Goal: Information Seeking & Learning: Check status

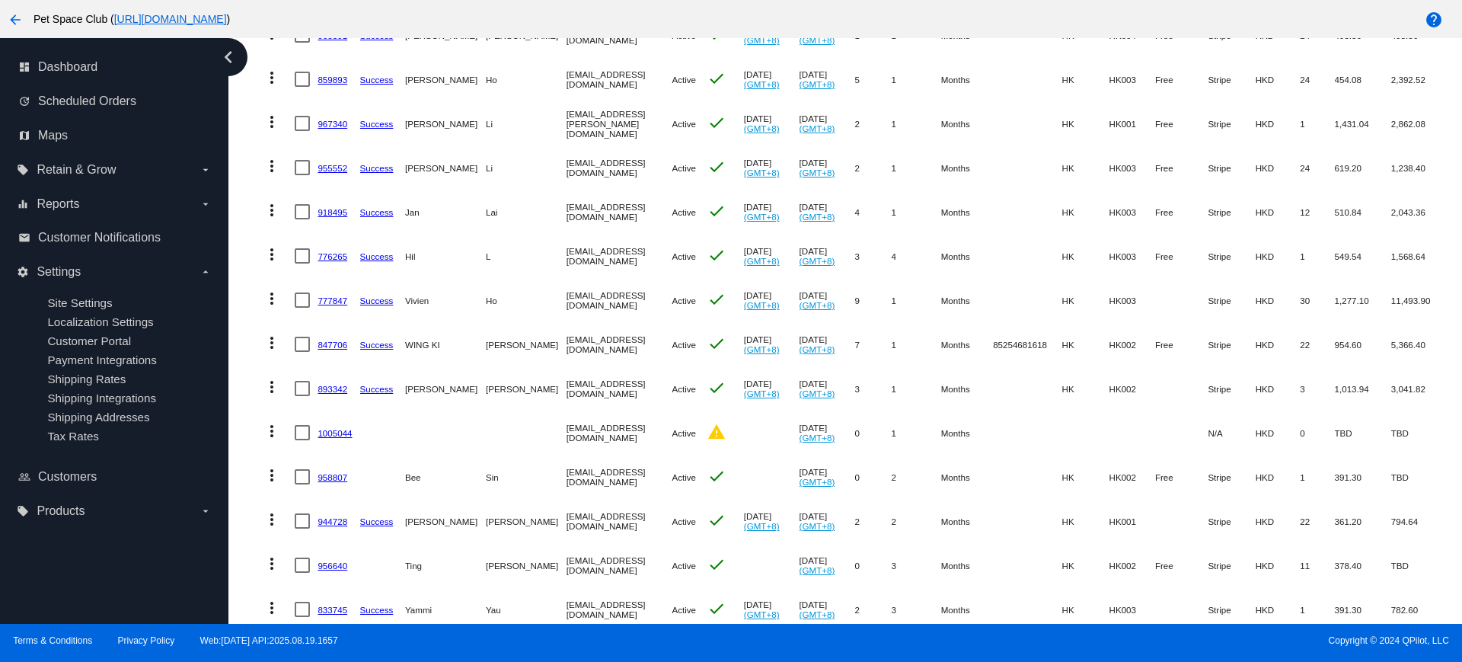
scroll to position [107, 0]
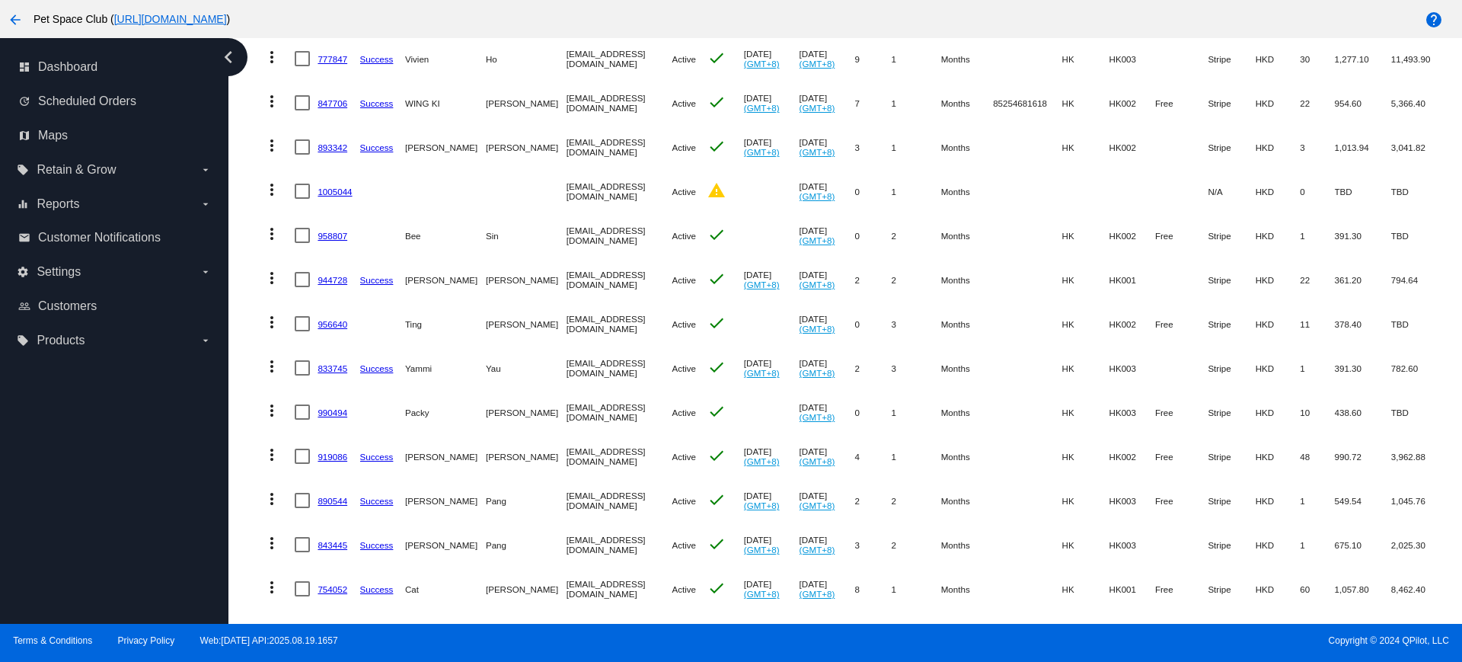
scroll to position [571, 0]
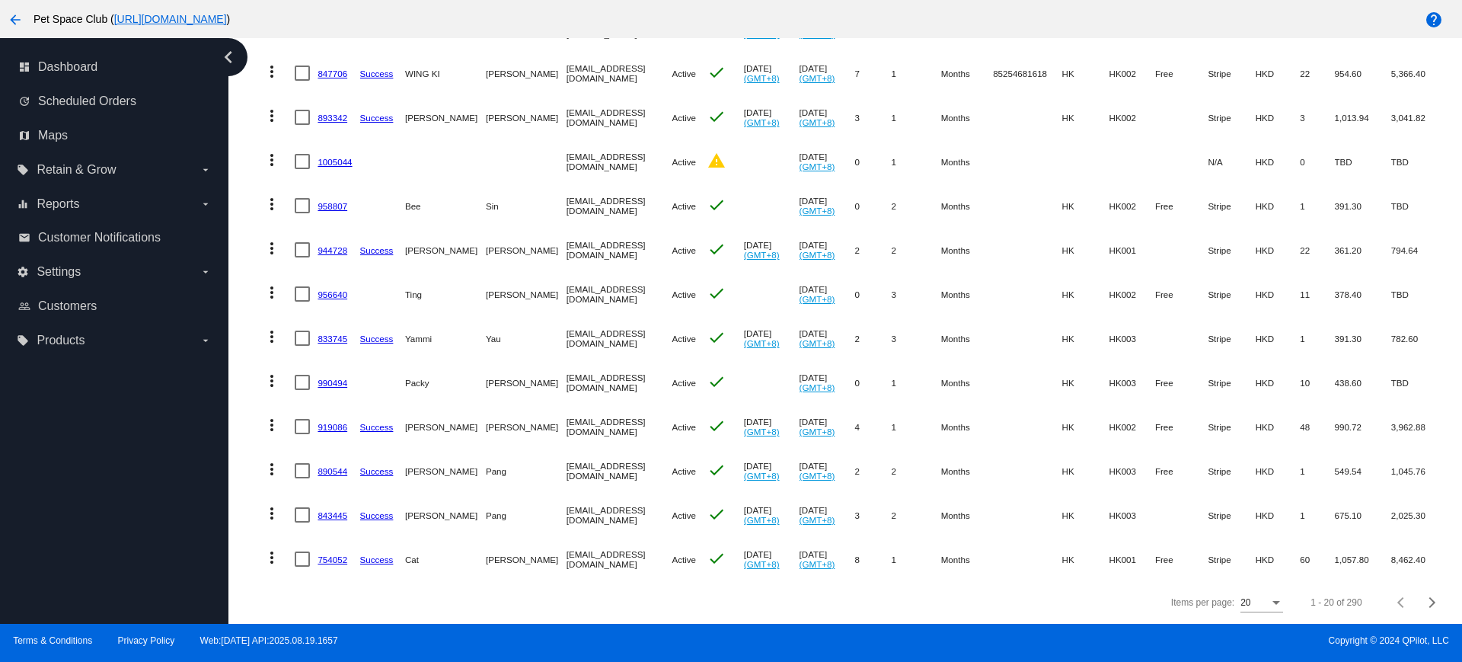
drag, startPoint x: 443, startPoint y: 602, endPoint x: 495, endPoint y: 588, distance: 53.8
click at [443, 602] on div "Items per page: 20 1 - 20 of 290" at bounding box center [851, 602] width 1204 height 43
click at [1417, 603] on span "Next page" at bounding box center [1432, 603] width 30 height 8
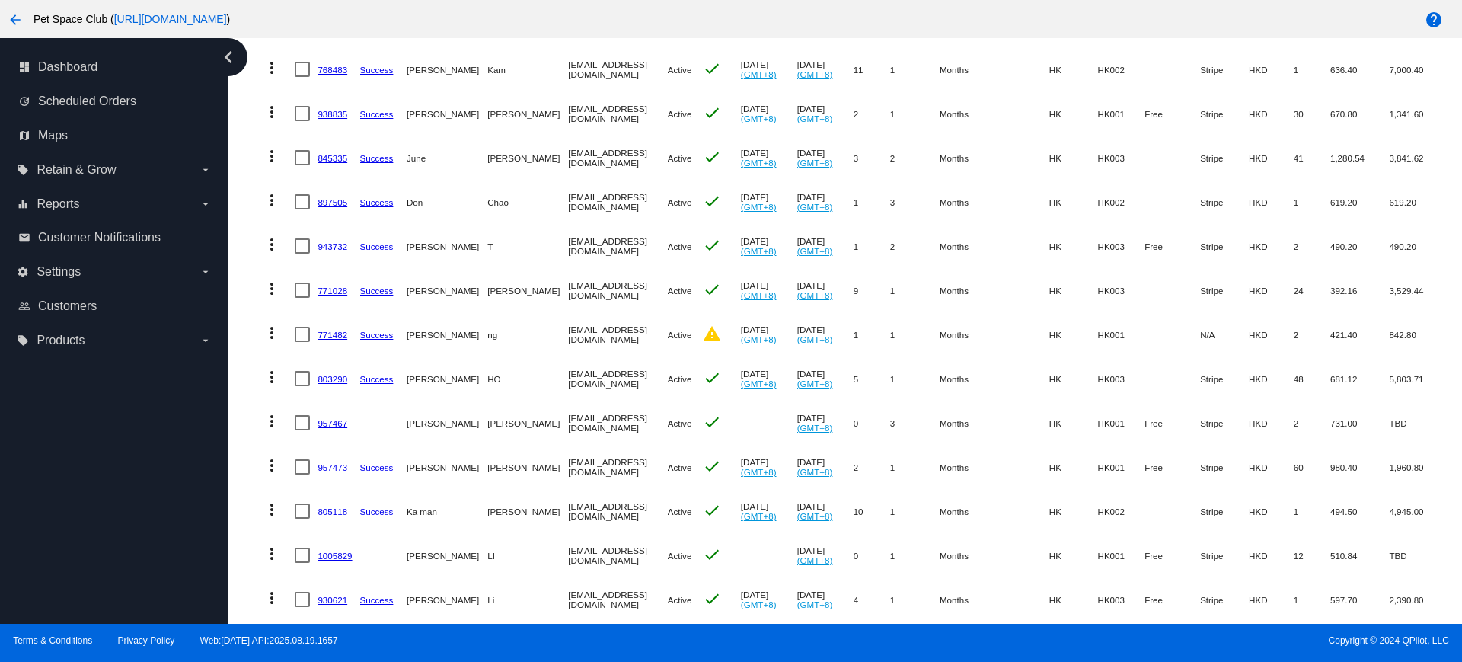
scroll to position [238, 0]
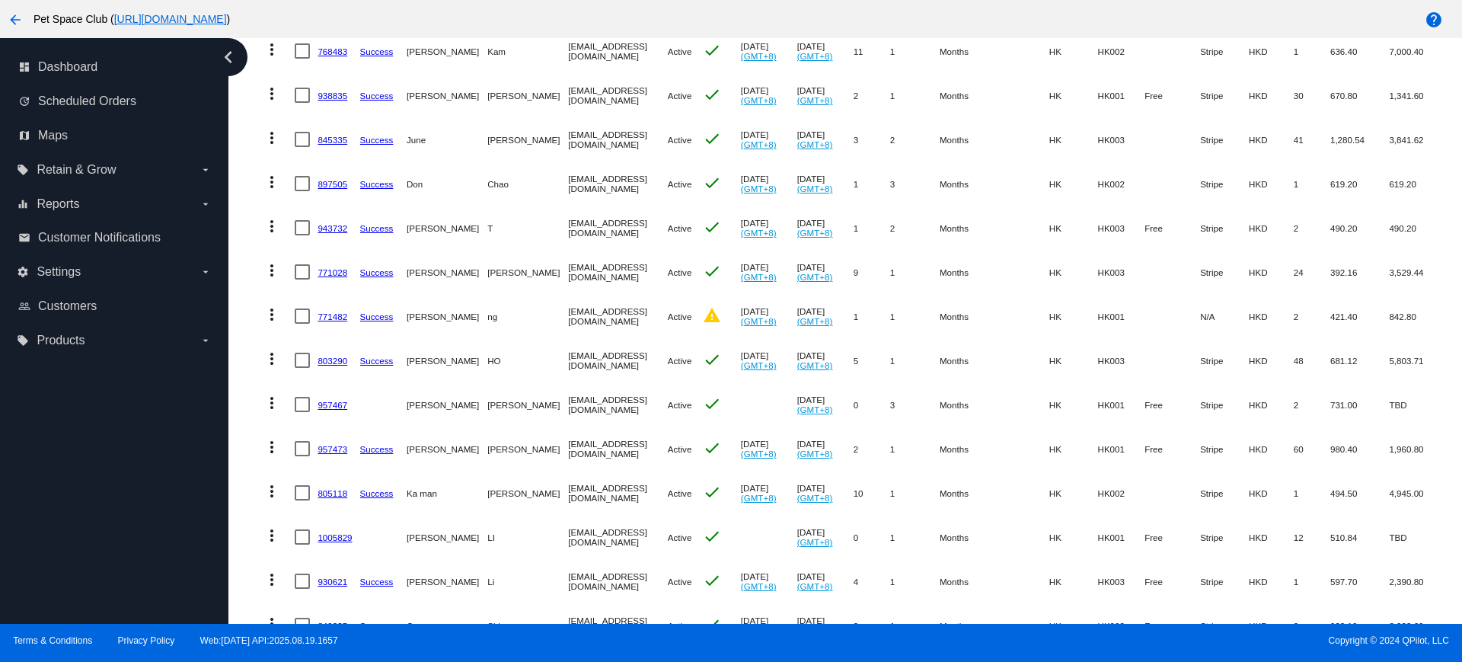
click at [245, 383] on div "Dashboard Scheduled Orders Scheduled Orders add Status: Active (290) Paused (12…" at bounding box center [852, 377] width 1222 height 1155
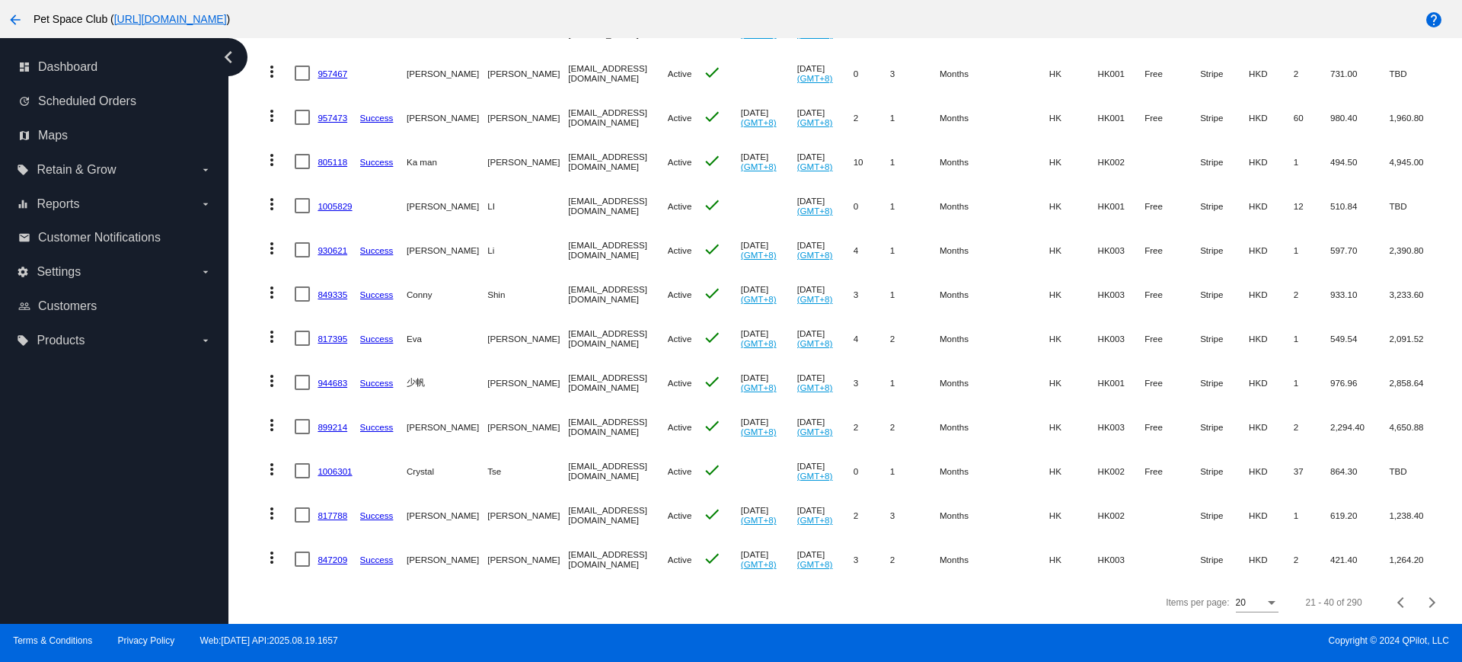
scroll to position [573, 0]
click at [242, 547] on div "Dashboard Scheduled Orders Scheduled Orders add Status: Active (290) Paused (12…" at bounding box center [852, 46] width 1222 height 1155
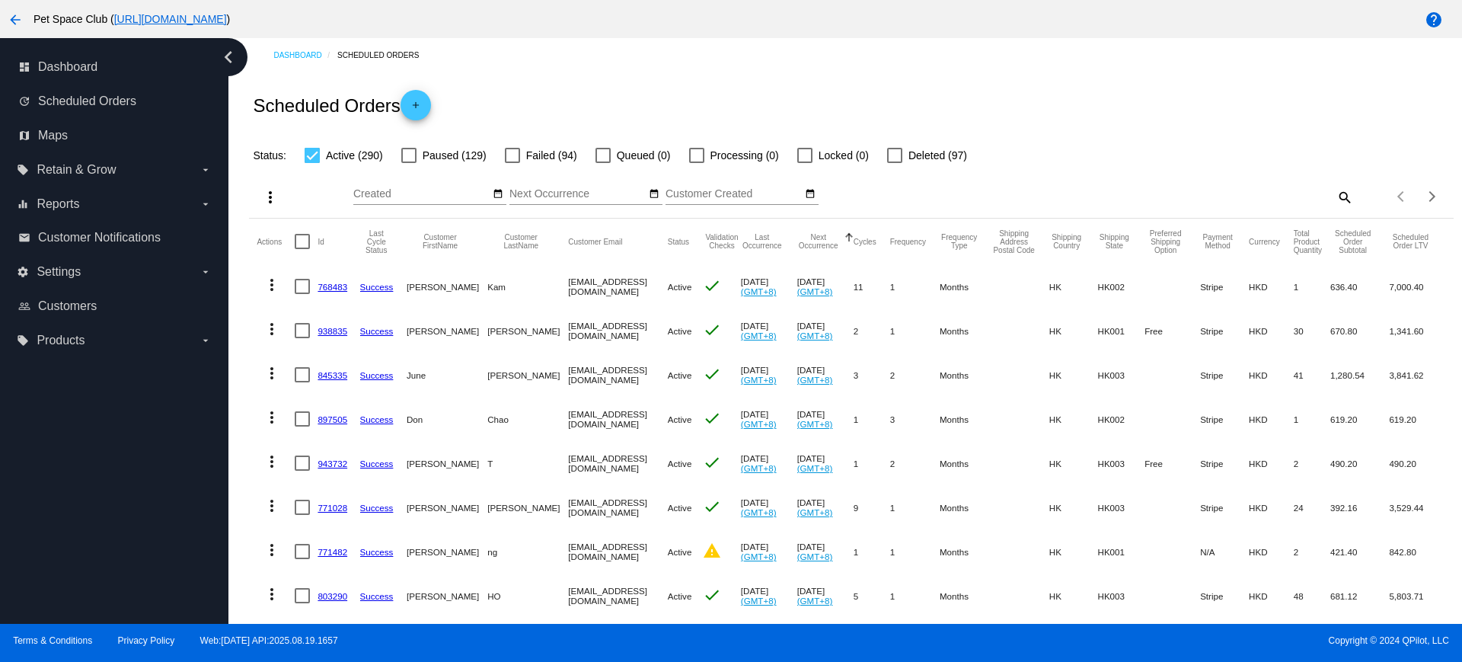
scroll to position [0, 0]
click at [1335, 199] on mat-icon "search" at bounding box center [1344, 199] width 18 height 24
click at [1201, 195] on input "Search" at bounding box center [1203, 196] width 300 height 12
type input "886478"
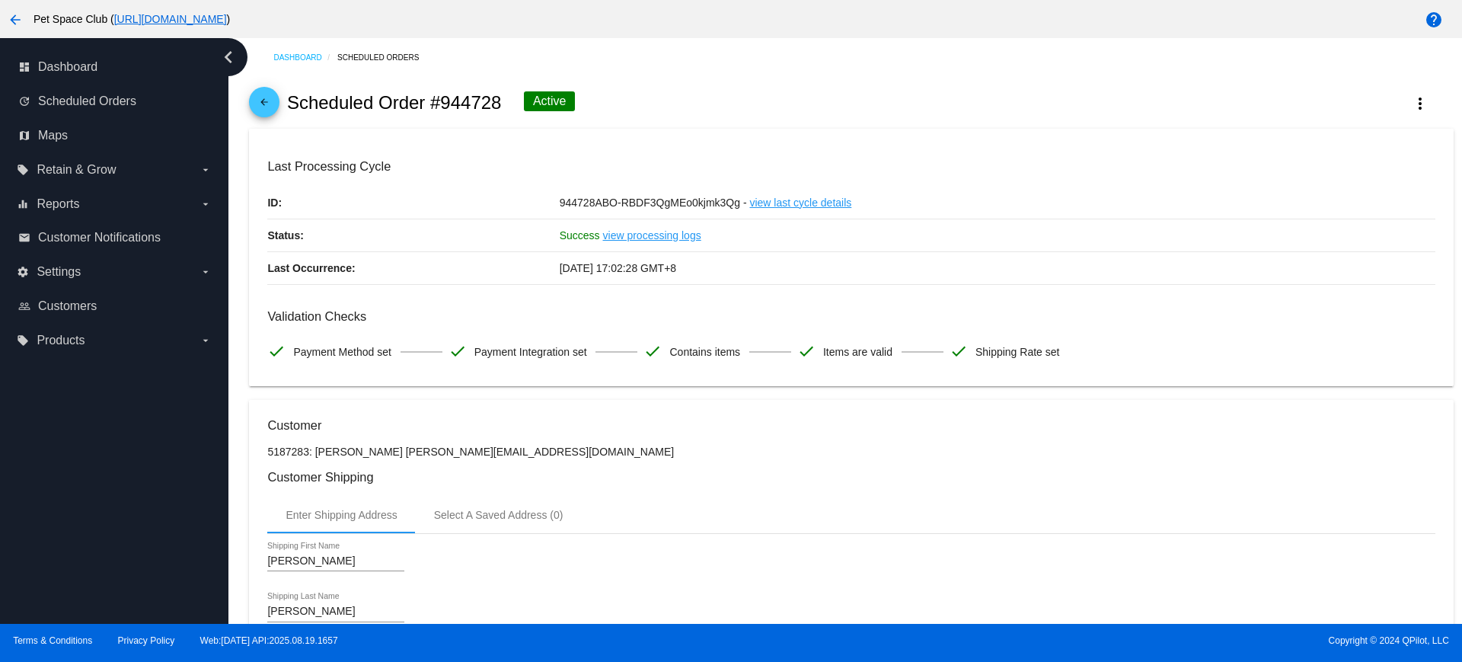
drag, startPoint x: 501, startPoint y: 98, endPoint x: 444, endPoint y: 100, distance: 57.1
click at [444, 100] on h2 "Scheduled Order #944728" at bounding box center [394, 102] width 215 height 21
copy h2 "944728"
click at [672, 92] on div "arrow_back Scheduled Order #944728 Active more_vert" at bounding box center [851, 103] width 1204 height 52
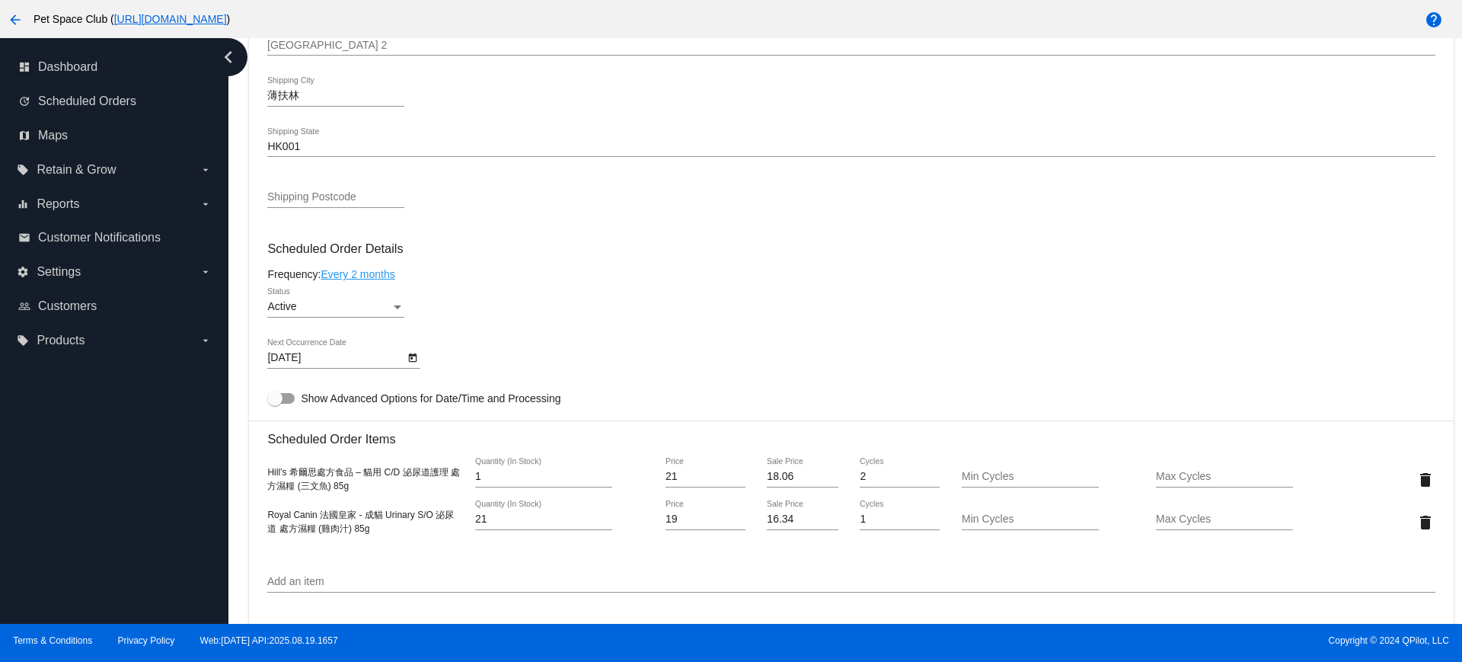
scroll to position [762, 0]
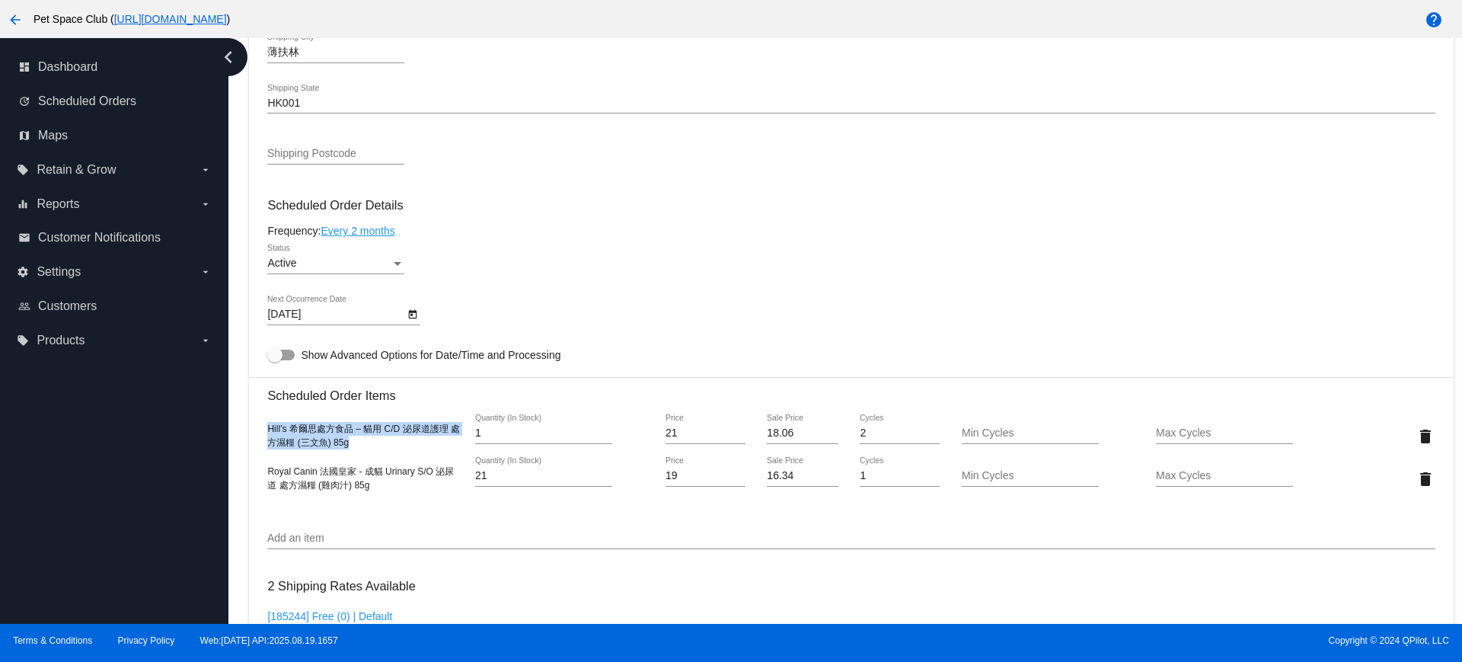
drag, startPoint x: 370, startPoint y: 446, endPoint x: 255, endPoint y: 427, distance: 116.6
click at [255, 427] on mat-card "Customer 5187283: KIM KIM h.kimmy@ymail.com Customer Shipping Enter Shipping Ad…" at bounding box center [851, 421] width 1204 height 1566
copy span "Hill’s 希爾思處方食品 – 貓用 C/D 泌尿道護理 處方濕糧 (三文魚) 85g"
click at [389, 492] on div "Royal Canin 法國皇家 - 成貓 Urinary S/O 泌尿道 處方濕糧 (雞肉汁) 85g 21 Quantity (In Stock) 19 …" at bounding box center [851, 478] width 1168 height 43
drag, startPoint x: 329, startPoint y: 481, endPoint x: 256, endPoint y: 470, distance: 74.0
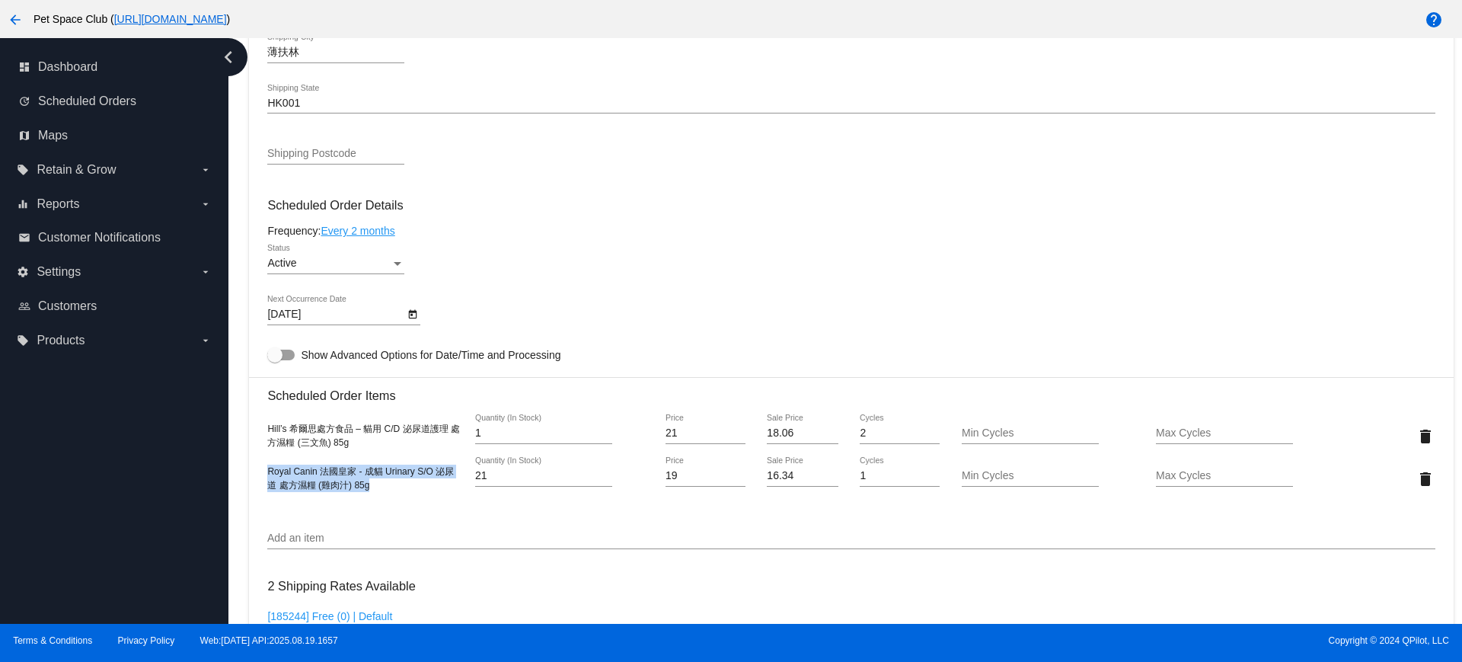
click at [256, 470] on mat-card "Customer 5187283: KIM KIM h.kimmy@ymail.com Customer Shipping Enter Shipping Ad…" at bounding box center [851, 421] width 1204 height 1566
copy span "Royal Canin 法國皇家 - 成貓 Urinary S/O 泌尿道 處方濕糧 (雞肉汁) 85g"
drag, startPoint x: 238, startPoint y: 474, endPoint x: 265, endPoint y: 458, distance: 31.1
click at [238, 474] on div "Dashboard Scheduled Orders arrow_back Scheduled Order #944728 Active more_vert …" at bounding box center [845, 331] width 1234 height 586
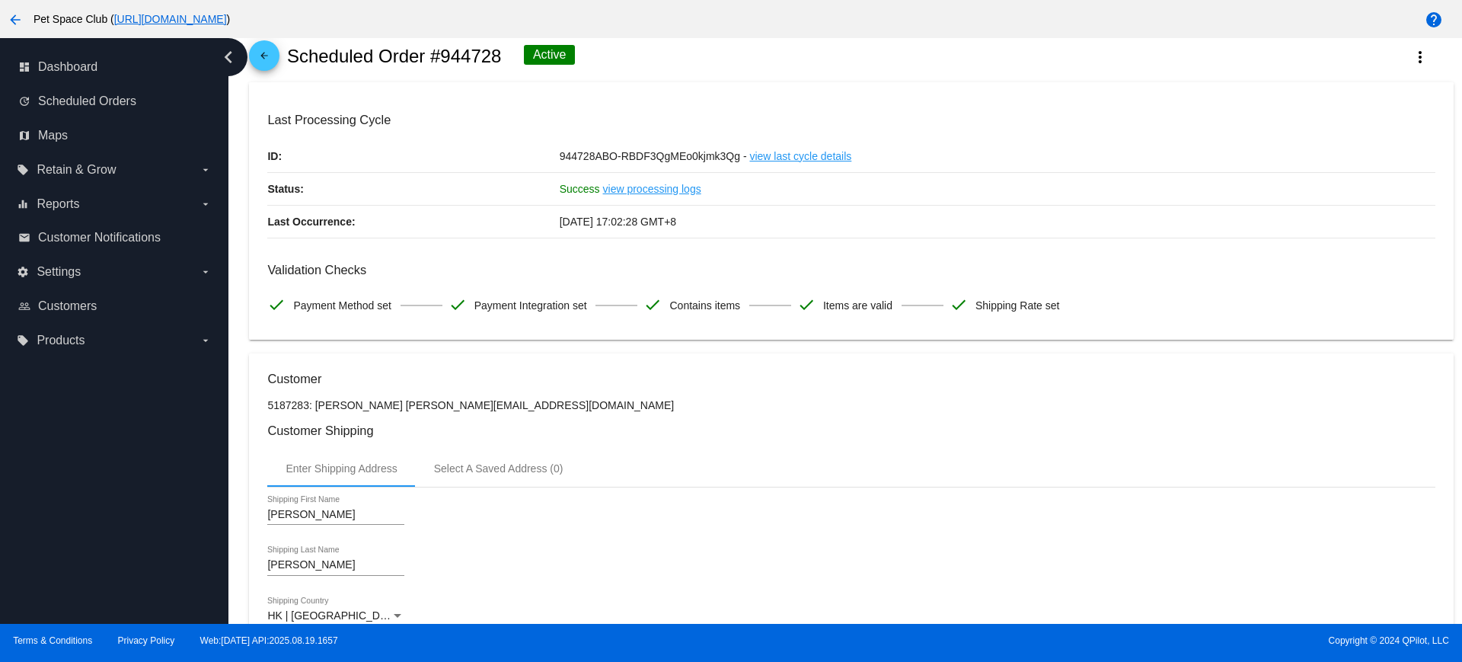
scroll to position [0, 0]
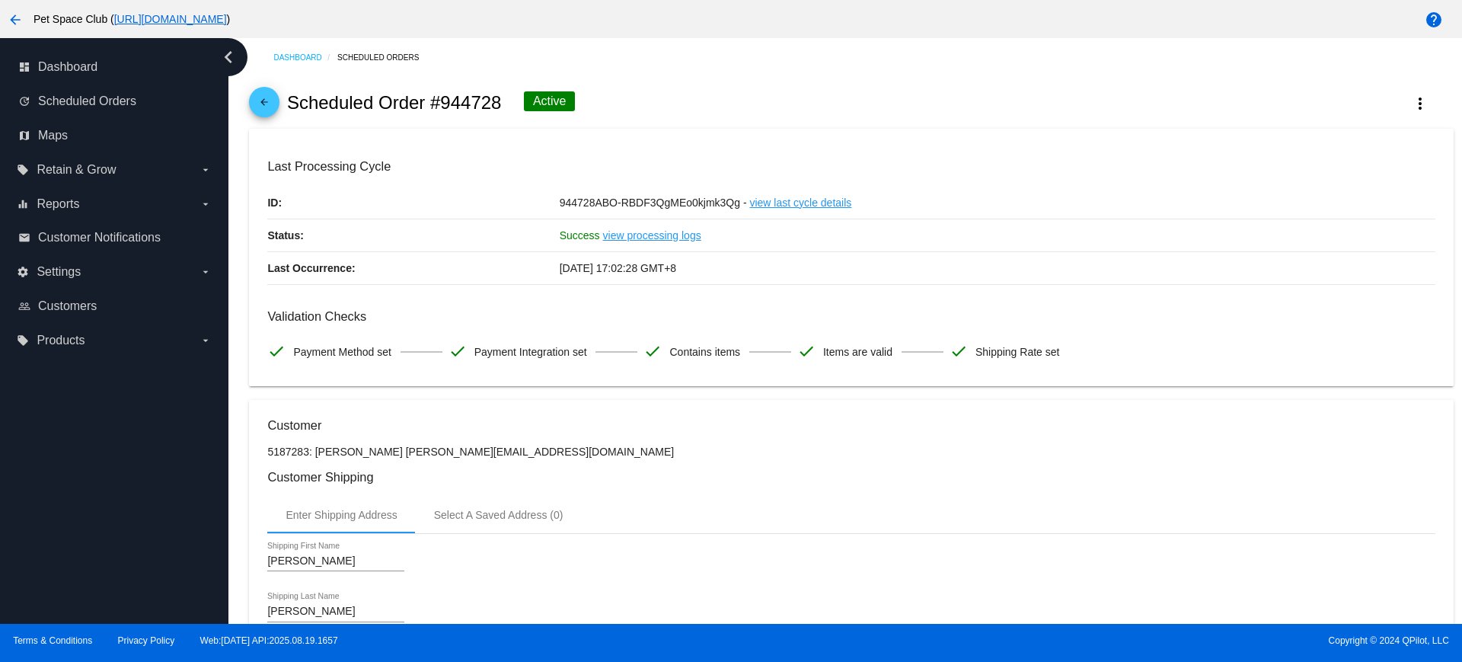
drag, startPoint x: 503, startPoint y: 102, endPoint x: 442, endPoint y: 101, distance: 60.9
click at [442, 101] on div "arrow_back Scheduled Order #944728 Active more_vert" at bounding box center [851, 103] width 1204 height 52
copy h2 "944728"
click at [754, 109] on div "arrow_back Scheduled Order #944728 Active more_vert" at bounding box center [851, 103] width 1204 height 52
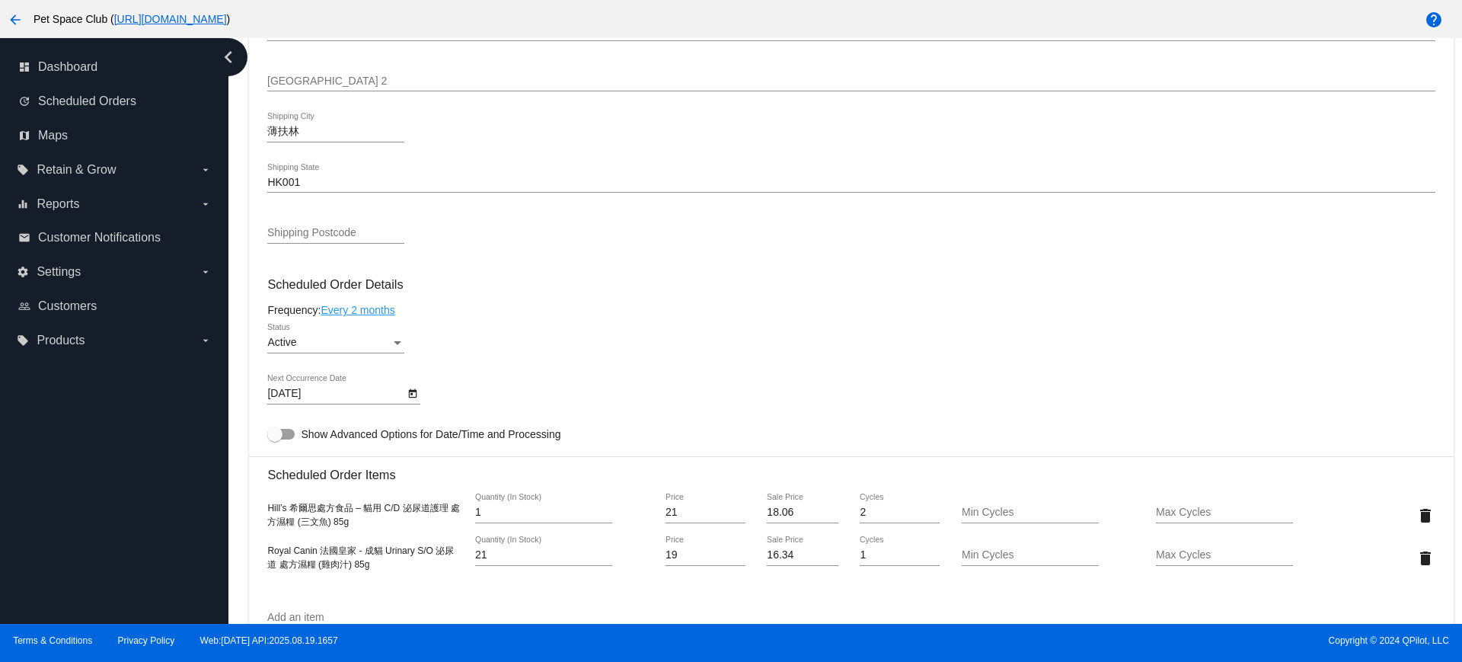
scroll to position [666, 0]
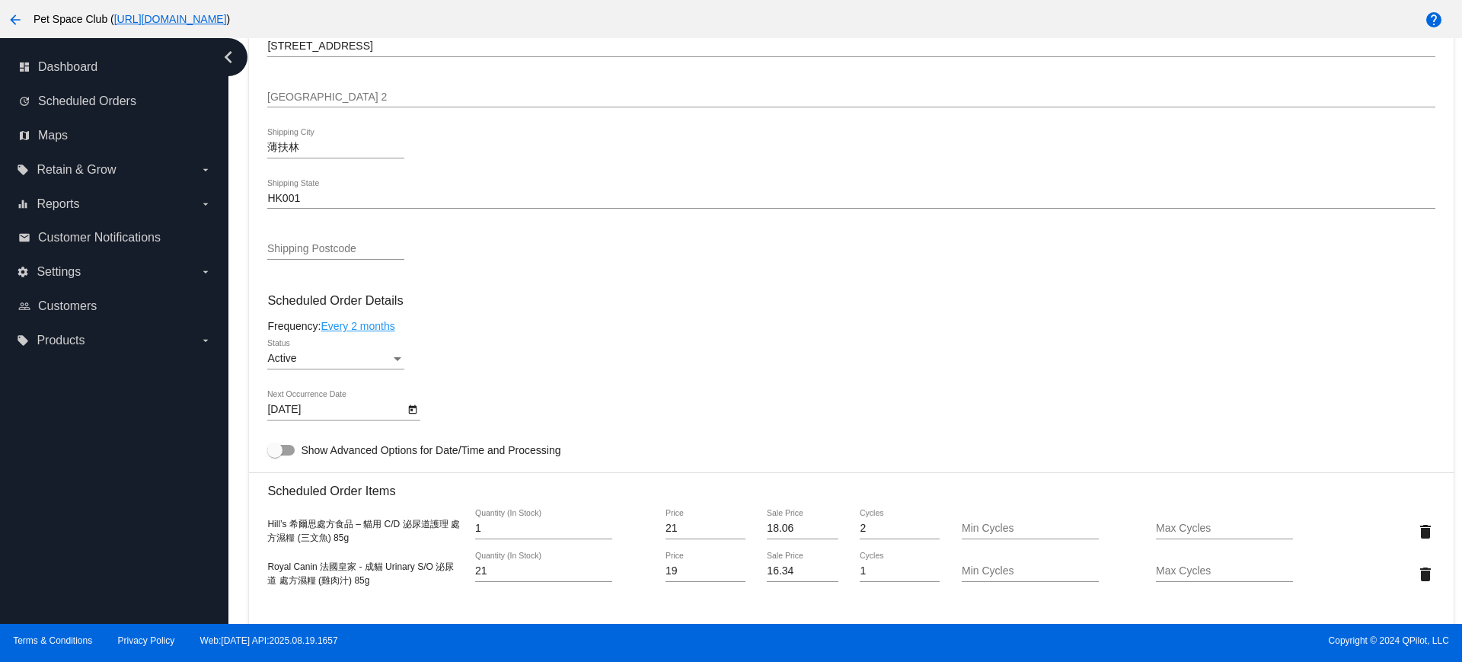
click at [232, 203] on div "Dashboard Scheduled Orders arrow_back Scheduled Order #944728 Active more_vert …" at bounding box center [845, 331] width 1234 height 586
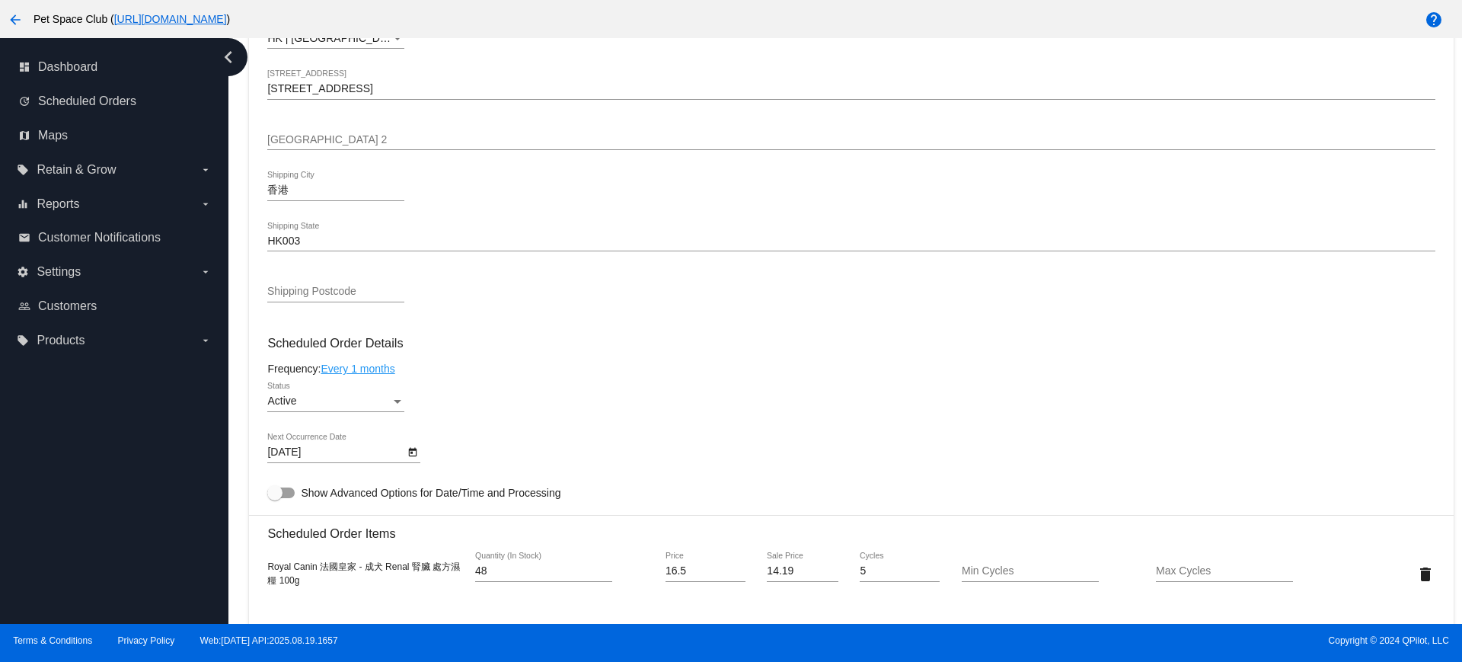
scroll to position [666, 0]
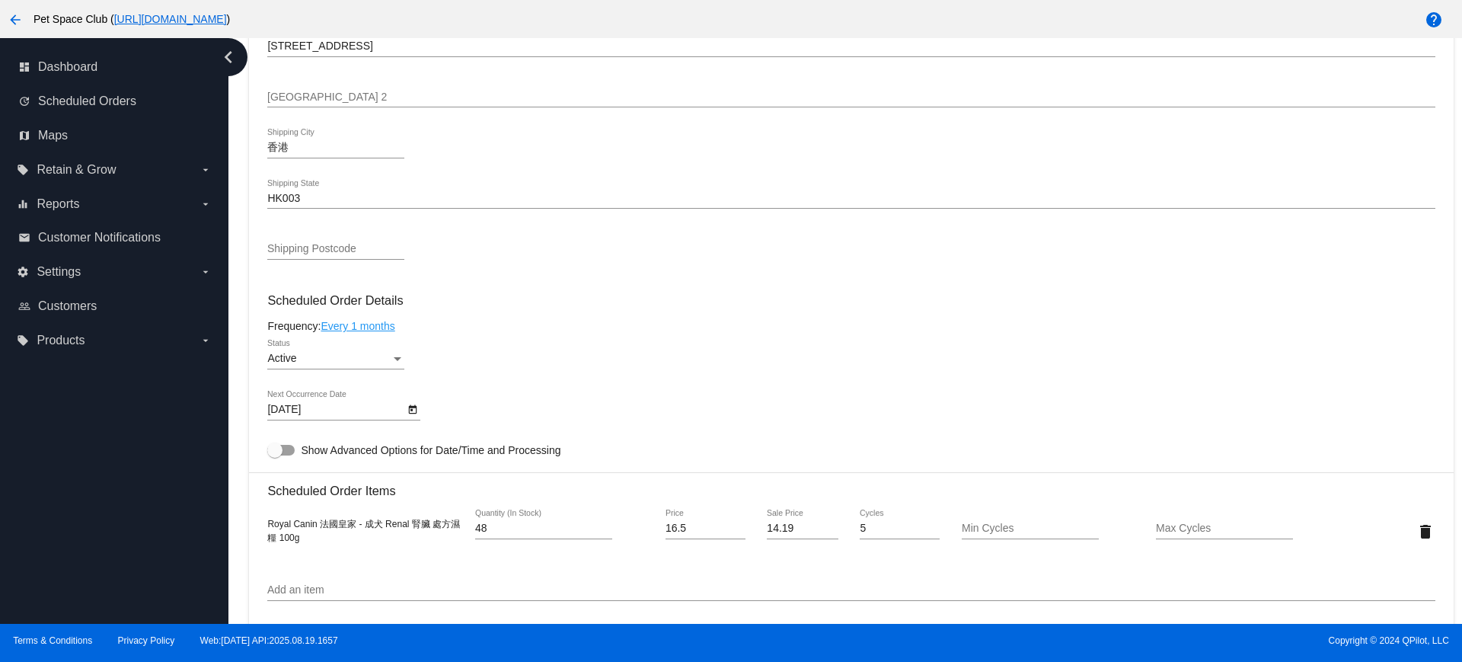
click at [436, 292] on mat-card-content "Customer 4433019: YUK YEE HO lamis0295@gmail.com Customer Shipping Enter Shippi…" at bounding box center [851, 469] width 1168 height 1435
click at [241, 241] on div "Dashboard Scheduled Orders arrow_back Scheduled Order #803290 Active more_vert …" at bounding box center [852, 314] width 1222 height 1885
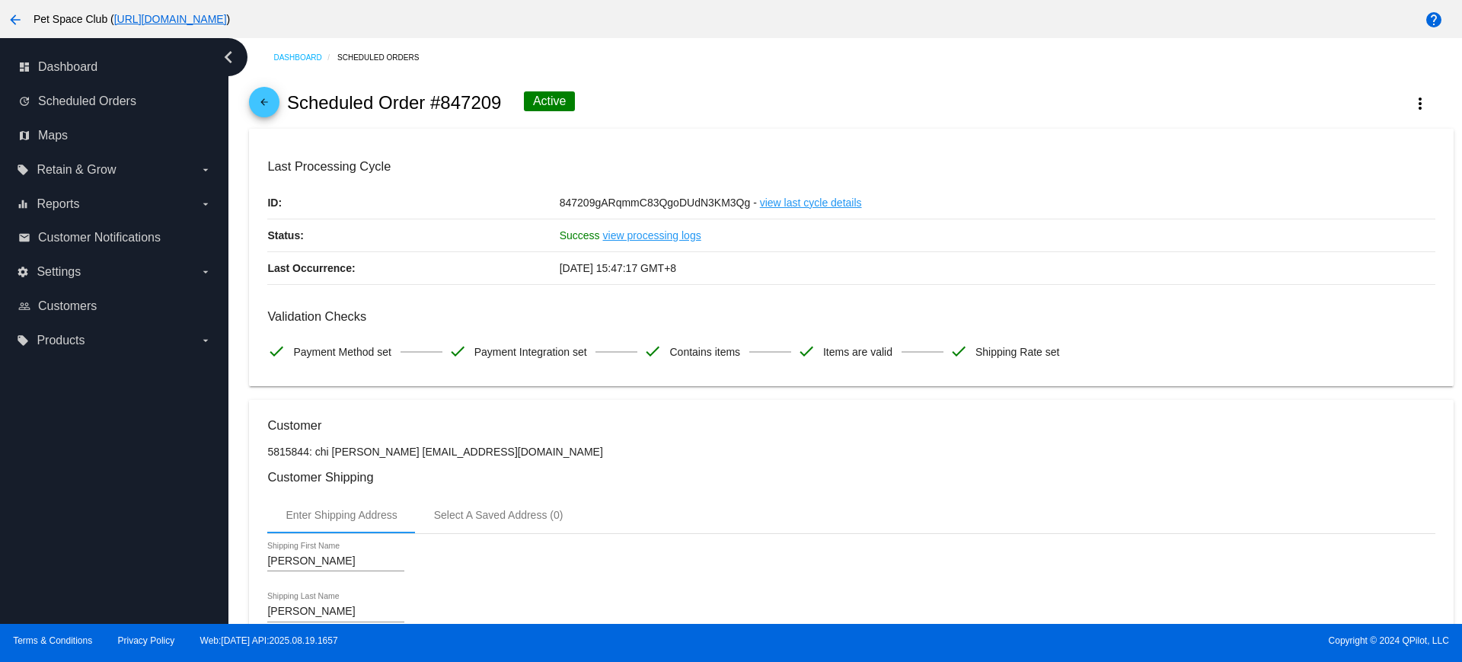
drag, startPoint x: 503, startPoint y: 97, endPoint x: 443, endPoint y: 104, distance: 60.5
click at [443, 104] on div "arrow_back Scheduled Order #847209 Active more_vert" at bounding box center [851, 103] width 1204 height 52
copy h2 "847209"
click at [620, 95] on div "arrow_back Scheduled Order #847209 Active more_vert" at bounding box center [851, 103] width 1204 height 52
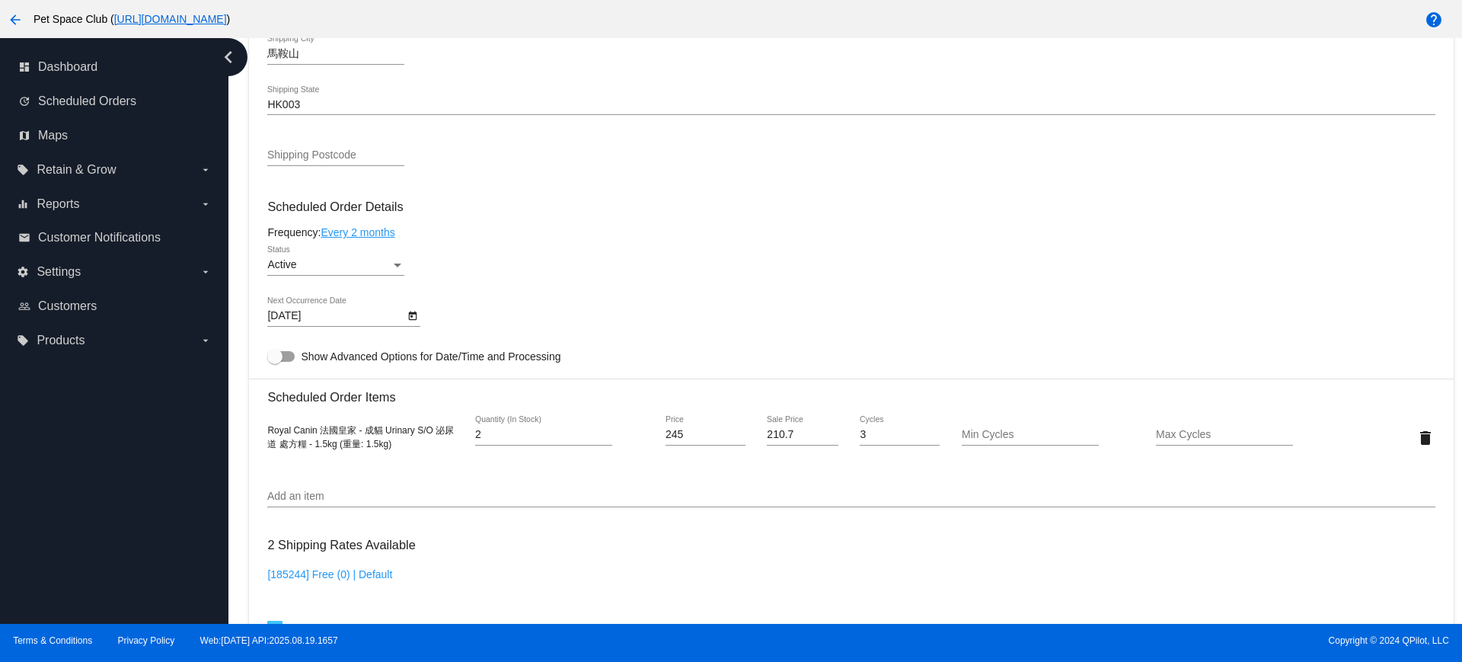
scroll to position [666, 0]
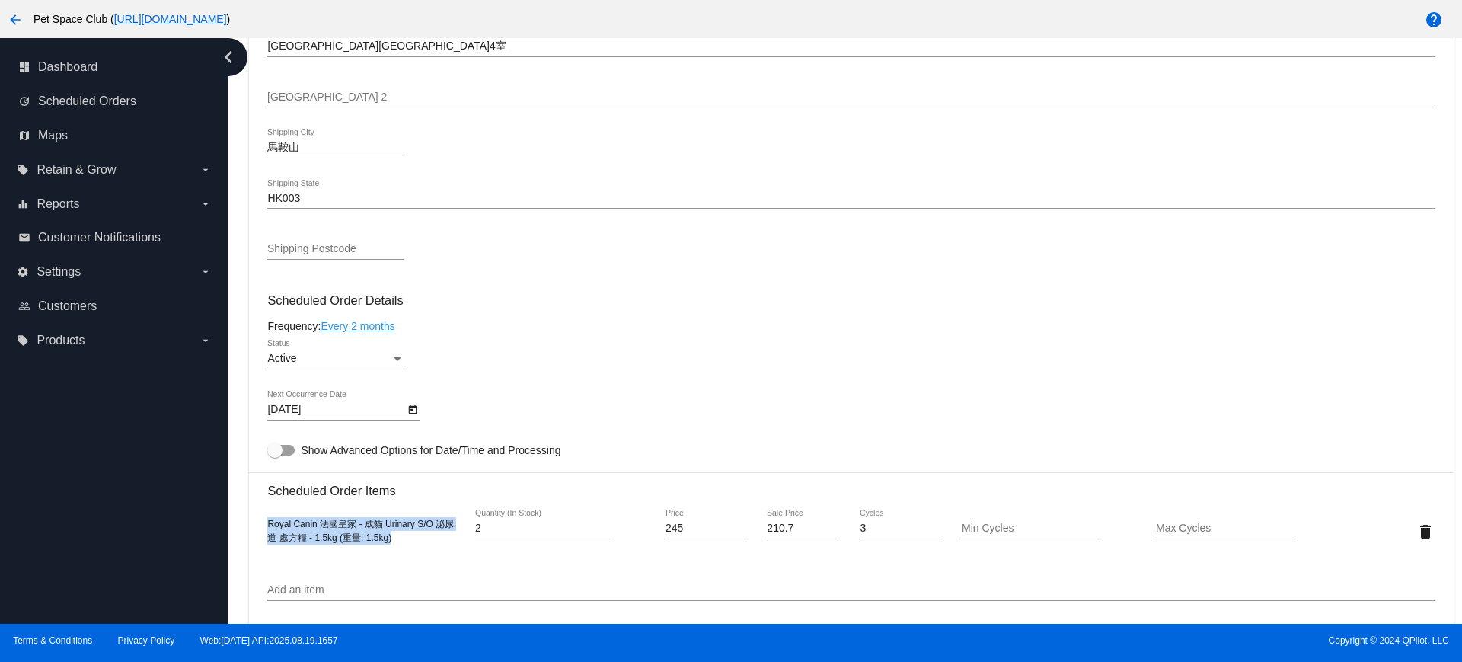
drag, startPoint x: 382, startPoint y: 538, endPoint x: 262, endPoint y: 530, distance: 120.6
click at [262, 530] on mat-card "Customer 5815844: chi wai wong wong000826cw@yahoo.com.hk Customer Shipping Ente…" at bounding box center [851, 494] width 1204 height 1523
copy span "Royal Canin 法國皇家 - 成貓 Urinary S/O 泌尿道 處方糧 - 1.5kg (重量: 1.5kg)"
click at [241, 440] on div "Dashboard Scheduled Orders arrow_back Scheduled Order #847209 Active more_vert …" at bounding box center [852, 314] width 1222 height 1885
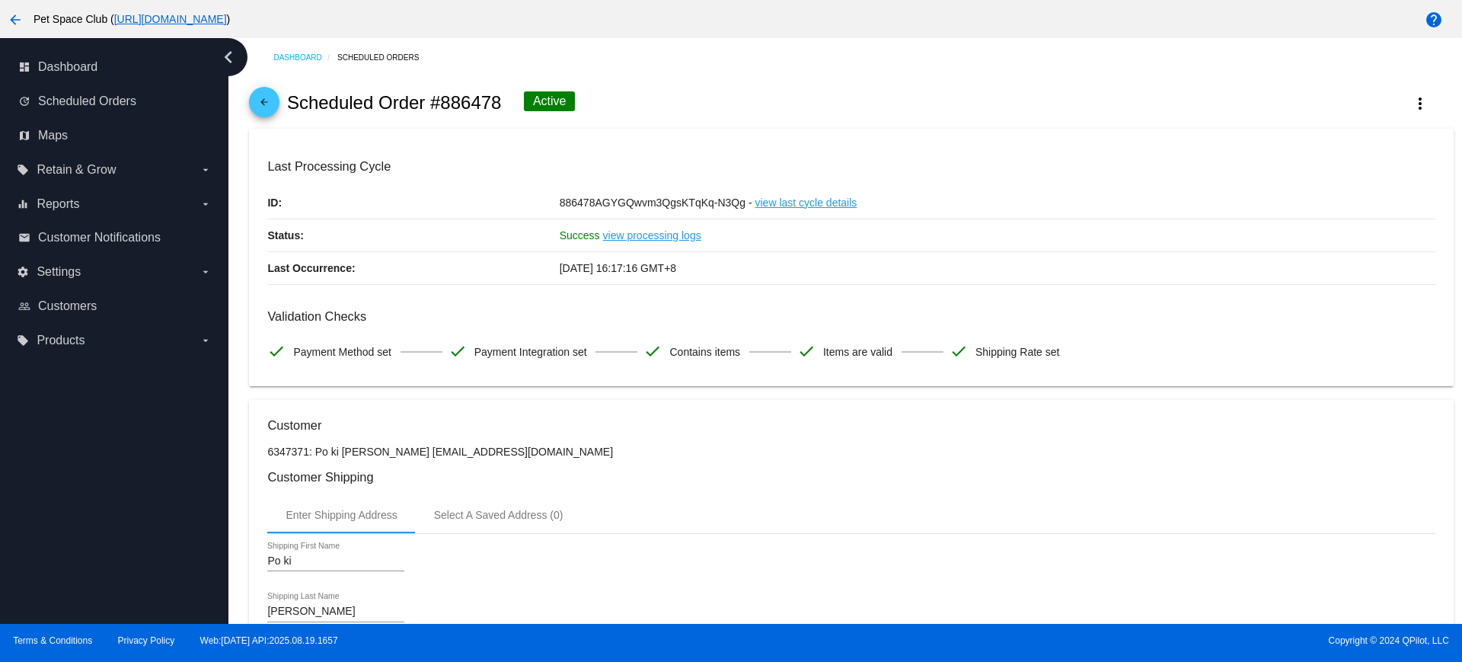
drag, startPoint x: 502, startPoint y: 106, endPoint x: 442, endPoint y: 106, distance: 59.4
click at [442, 106] on div "arrow_back Scheduled Order #886478 Active more_vert" at bounding box center [851, 103] width 1204 height 52
copy h2 "886478"
click at [667, 93] on div "arrow_back Scheduled Order #886478 Active more_vert" at bounding box center [851, 103] width 1204 height 52
click at [167, 490] on div "dashboard Dashboard update Scheduled Orders map Maps local_offer Retain & Grow …" at bounding box center [114, 331] width 228 height 586
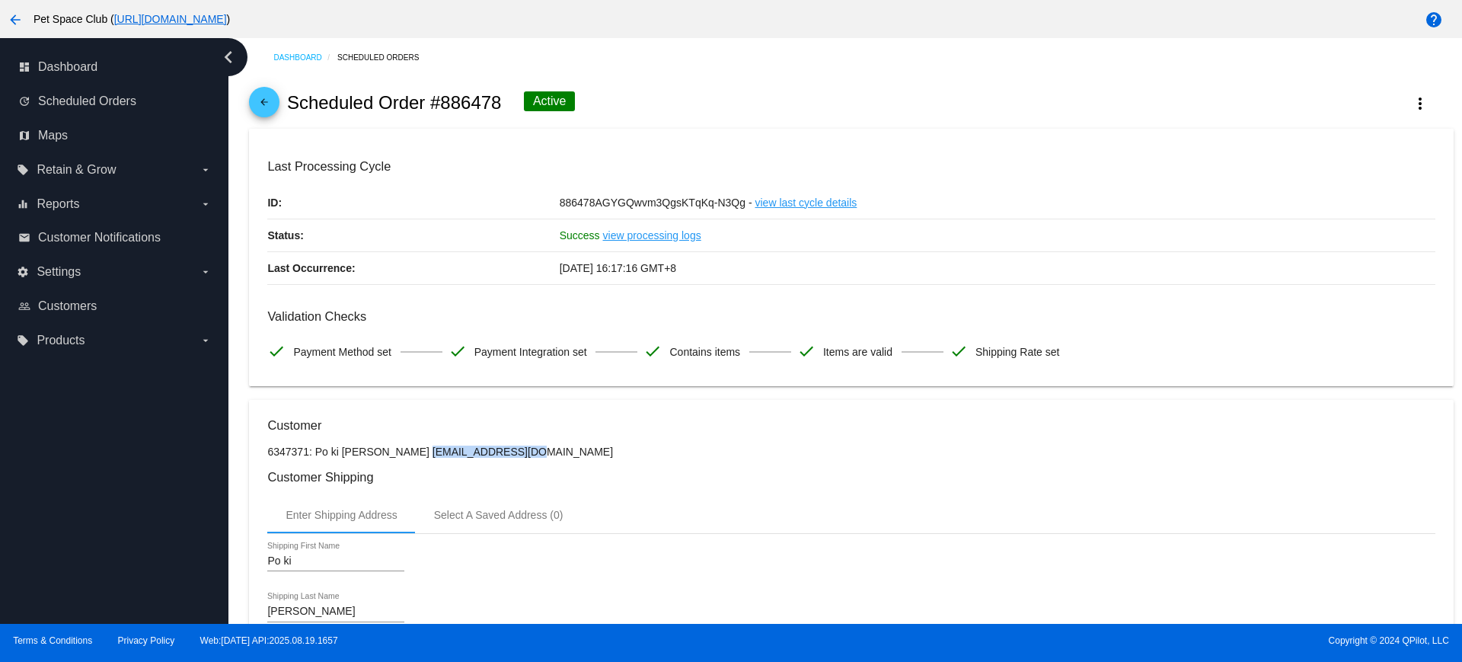
click at [369, 452] on p "6347371: Po ki Fung bm71313@yahoo.com.hk" at bounding box center [851, 452] width 1168 height 12
copy p "[EMAIL_ADDRESS][DOMAIN_NAME]"
click at [602, 448] on p "6347371: Po ki Fung bm71313@yahoo.com.hk" at bounding box center [851, 452] width 1168 height 12
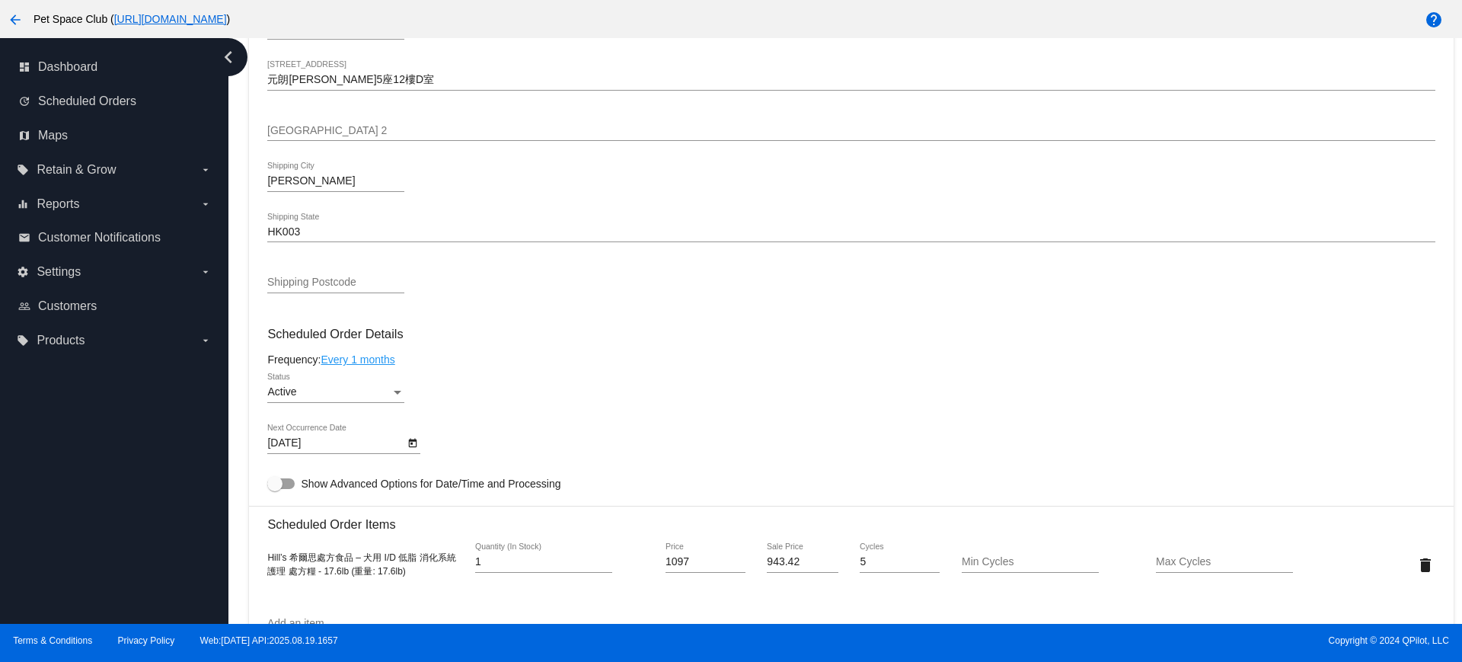
scroll to position [666, 0]
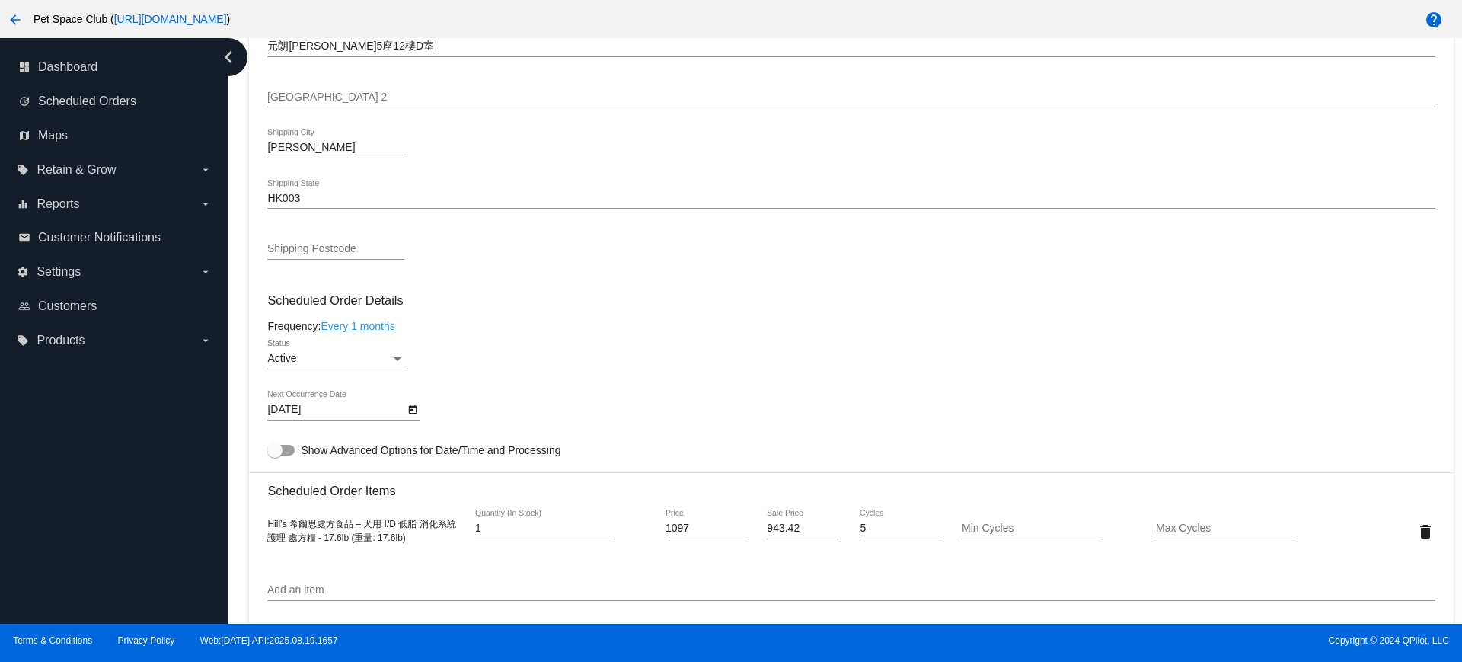
click at [113, 481] on div "dashboard Dashboard update Scheduled Orders map Maps local_offer Retain & Grow …" at bounding box center [114, 331] width 228 height 586
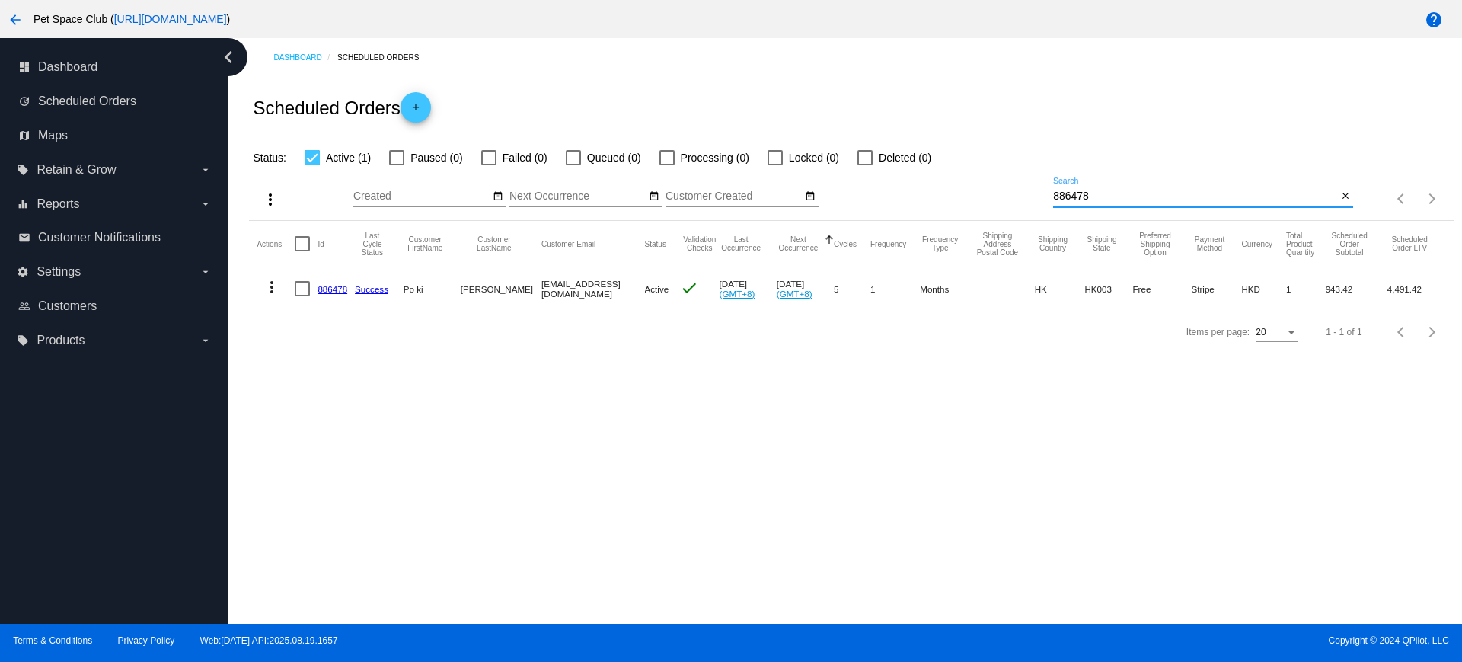
drag, startPoint x: 1056, startPoint y: 193, endPoint x: 1014, endPoint y: 193, distance: 42.7
click at [1014, 193] on div "more_vert Aug Jan Feb Mar [DATE]" at bounding box center [851, 194] width 1204 height 54
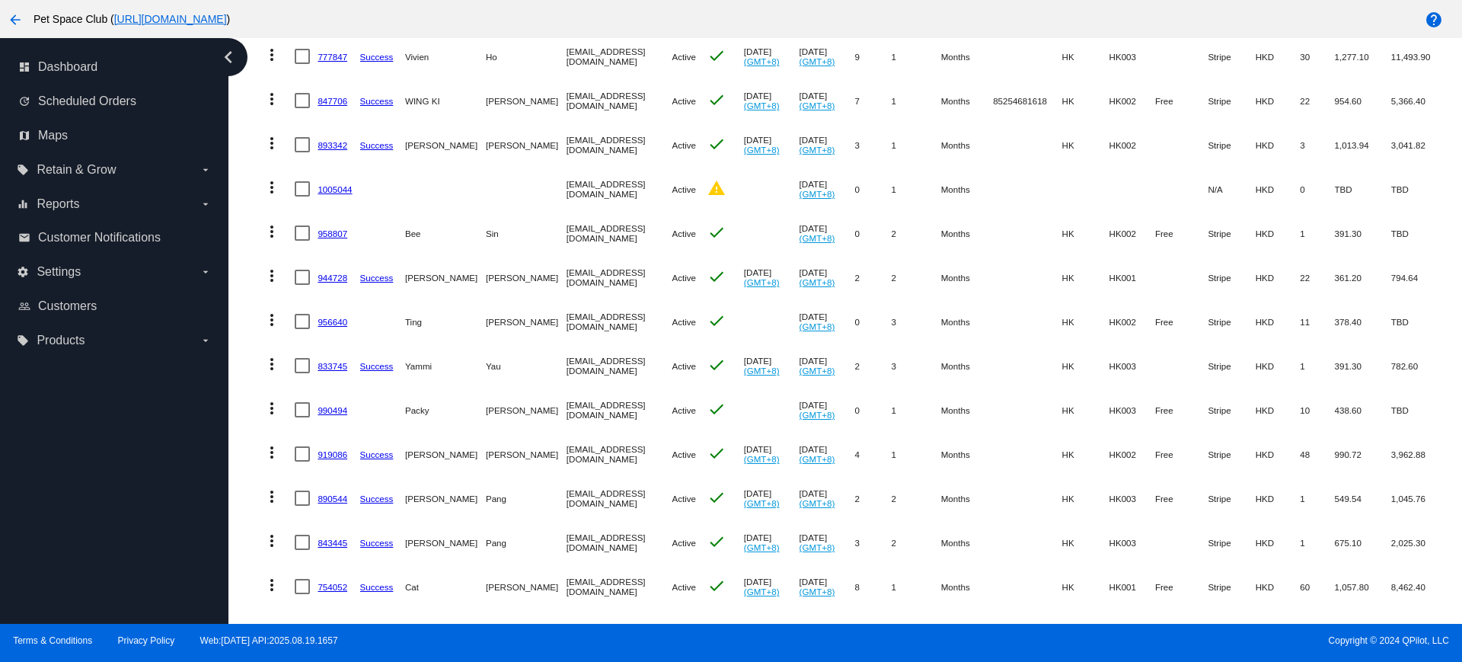
scroll to position [583, 0]
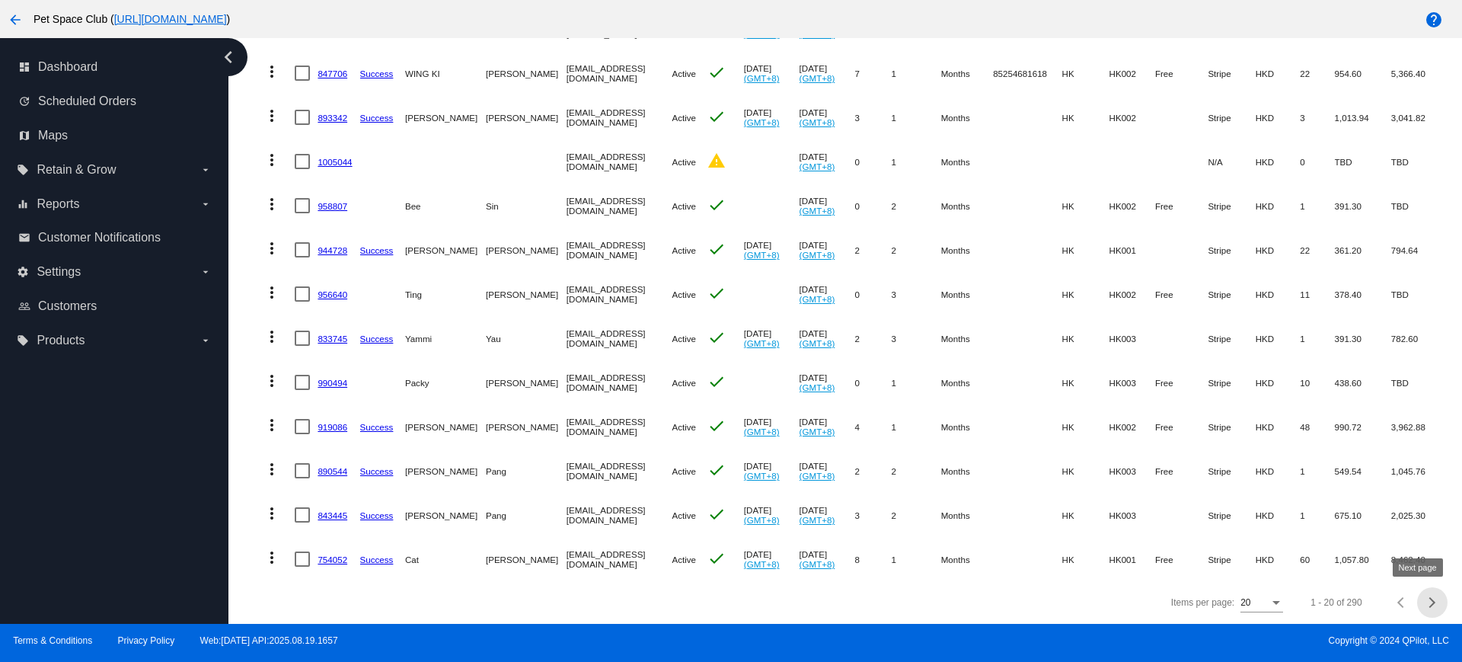
click at [1425, 602] on div "Next page" at bounding box center [1430, 602] width 11 height 11
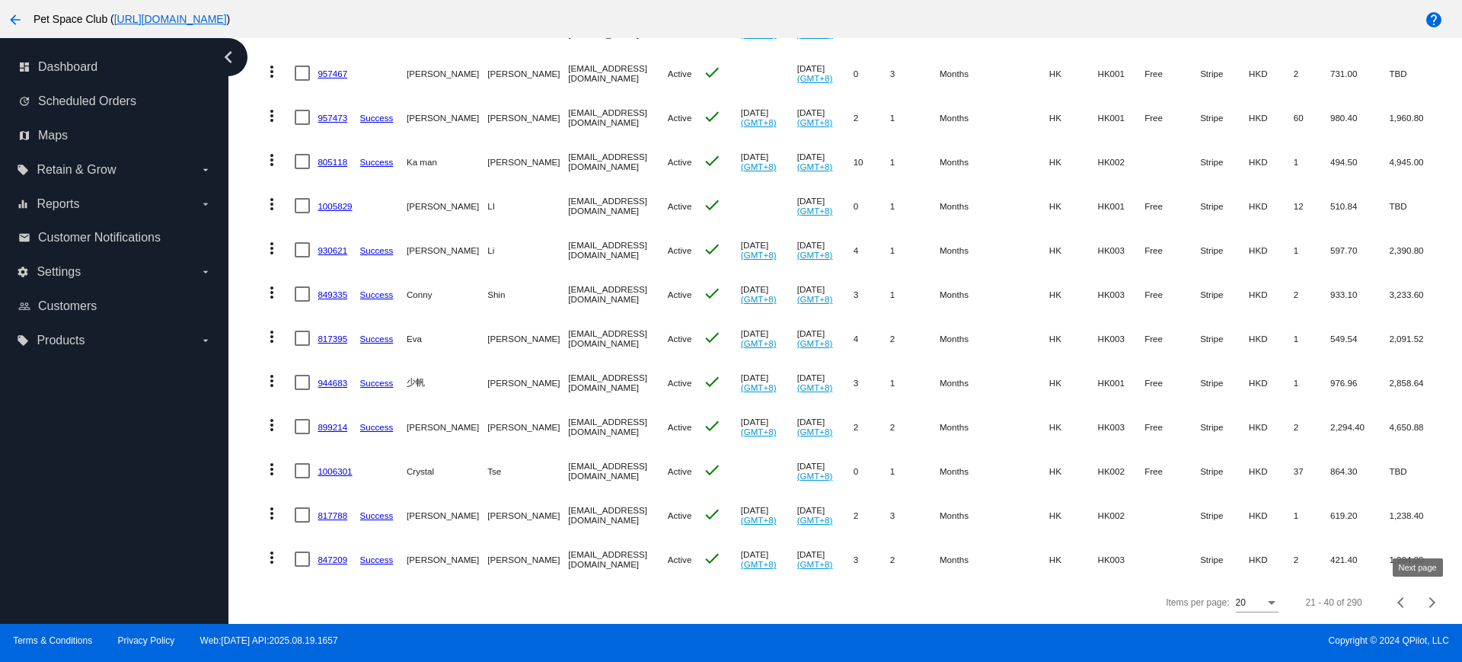
click at [1423, 597] on button "Next page" at bounding box center [1432, 602] width 30 height 30
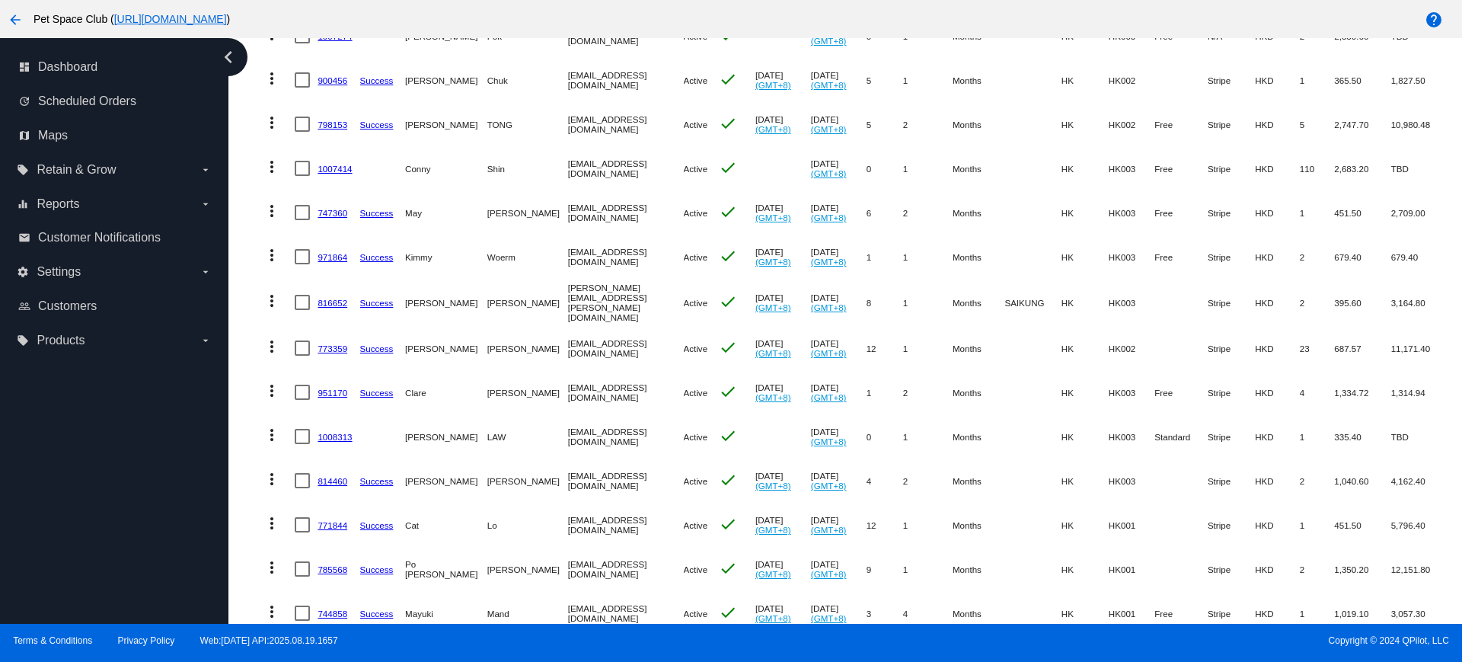
scroll to position [298, 0]
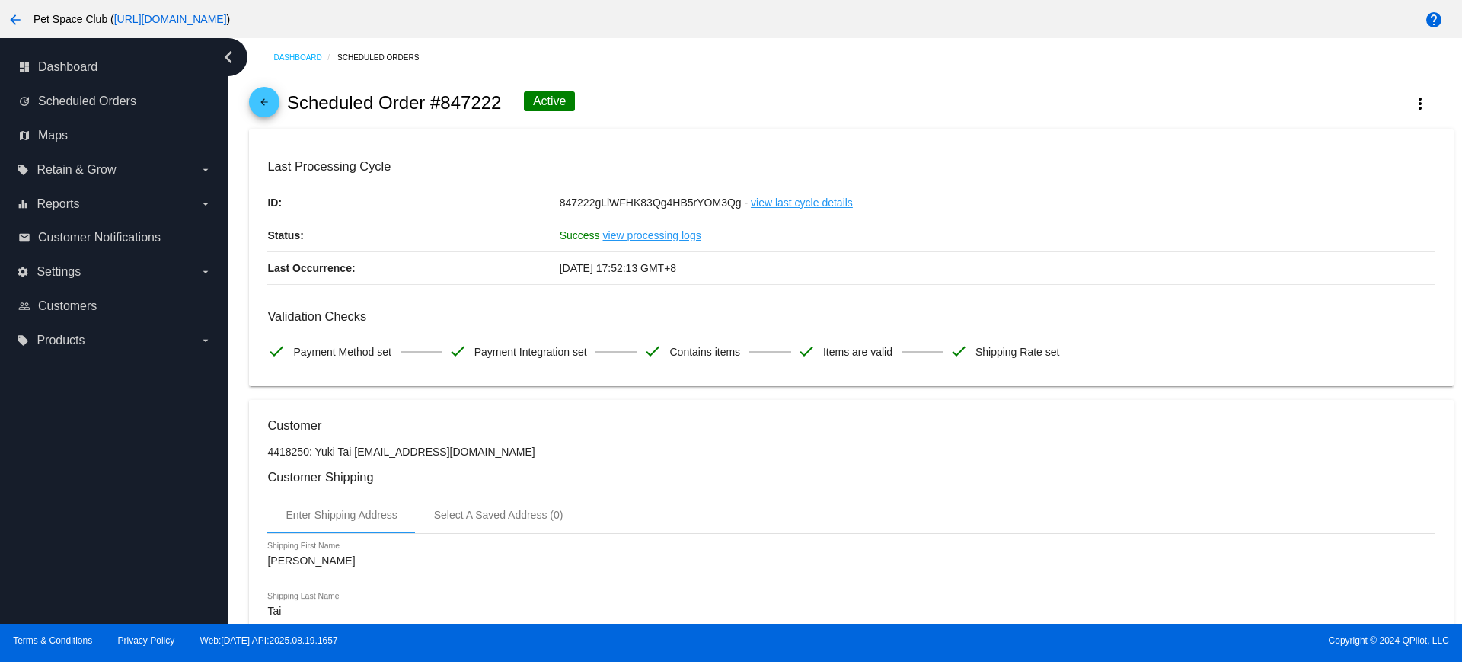
drag, startPoint x: 506, startPoint y: 101, endPoint x: 442, endPoint y: 103, distance: 64.0
click at [442, 103] on div "arrow_back Scheduled Order #847222 Active more_vert" at bounding box center [851, 103] width 1204 height 52
copy h2 "847222"
click at [630, 91] on div "arrow_back Scheduled Order #847222 Active more_vert" at bounding box center [851, 103] width 1204 height 52
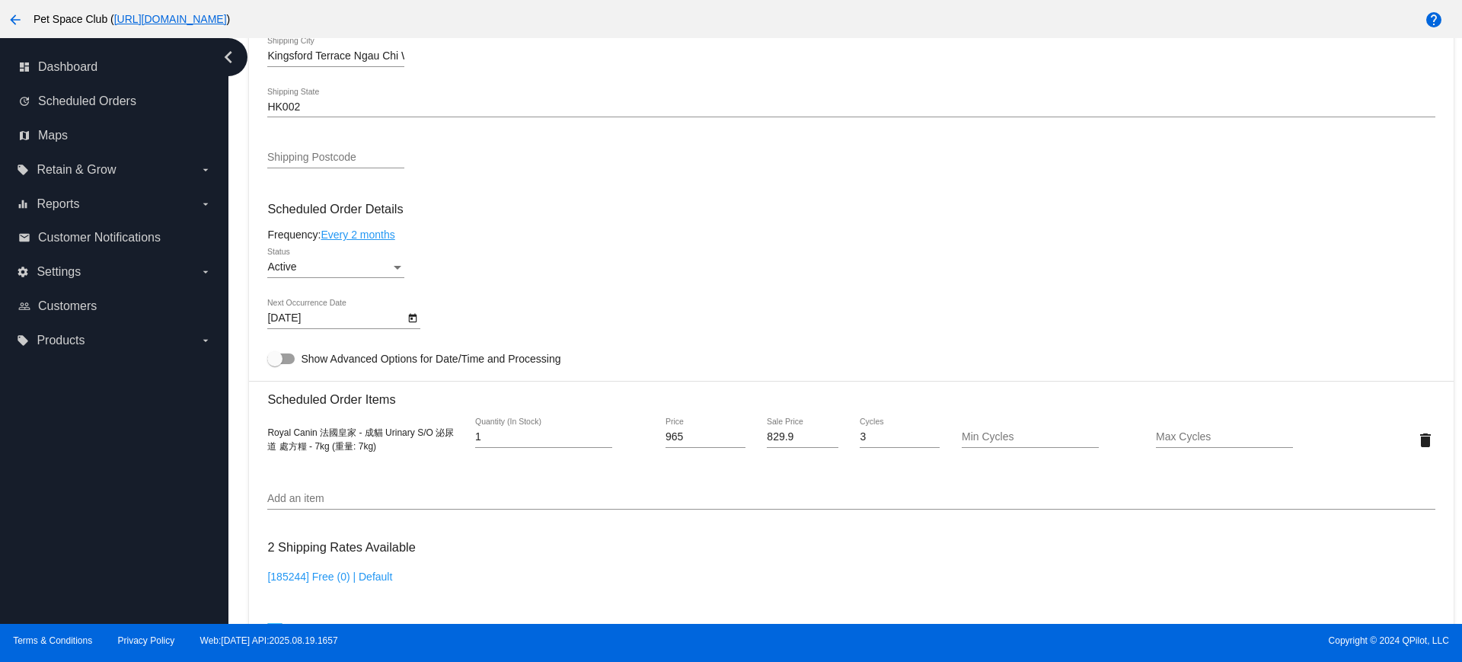
scroll to position [762, 0]
drag, startPoint x: 383, startPoint y: 446, endPoint x: 257, endPoint y: 430, distance: 126.7
click at [257, 430] on mat-card "Customer 4418250: Yuki Tai yukitai0903@gmail.com Customer Shipping Enter Shippi…" at bounding box center [851, 399] width 1204 height 1523
copy span "Royal Canin 法國皇家 - 成貓 Urinary S/O 泌尿道 處方糧 - 7kg (重量: 7kg)"
drag, startPoint x: 239, startPoint y: 441, endPoint x: 248, endPoint y: 441, distance: 9.1
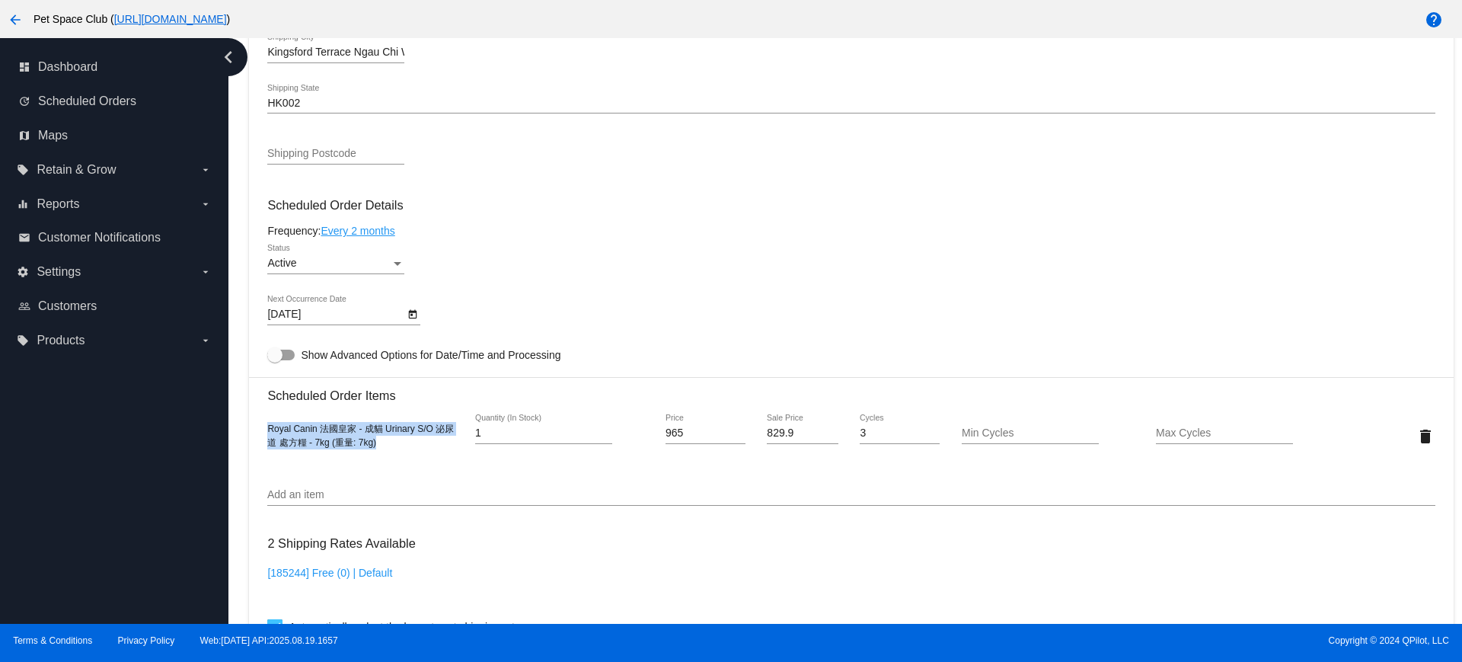
click at [239, 440] on div "Dashboard Scheduled Orders arrow_back Scheduled Order #847222 Active more_vert …" at bounding box center [845, 331] width 1234 height 586
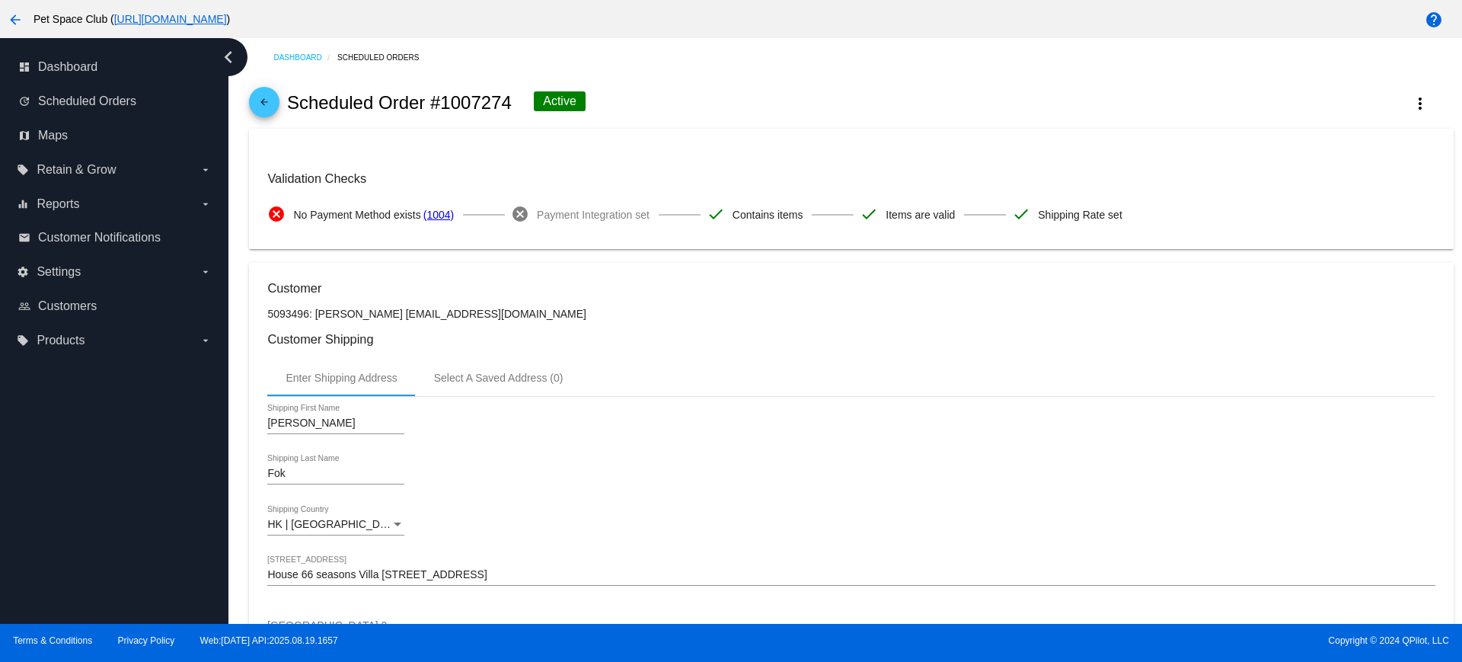
drag, startPoint x: 510, startPoint y: 105, endPoint x: 444, endPoint y: 107, distance: 66.3
click at [444, 107] on h2 "Scheduled Order #1007274" at bounding box center [399, 102] width 225 height 21
copy h2 "1007274"
click at [653, 100] on div "arrow_back Scheduled Order #1007274 Active more_vert" at bounding box center [851, 103] width 1204 height 52
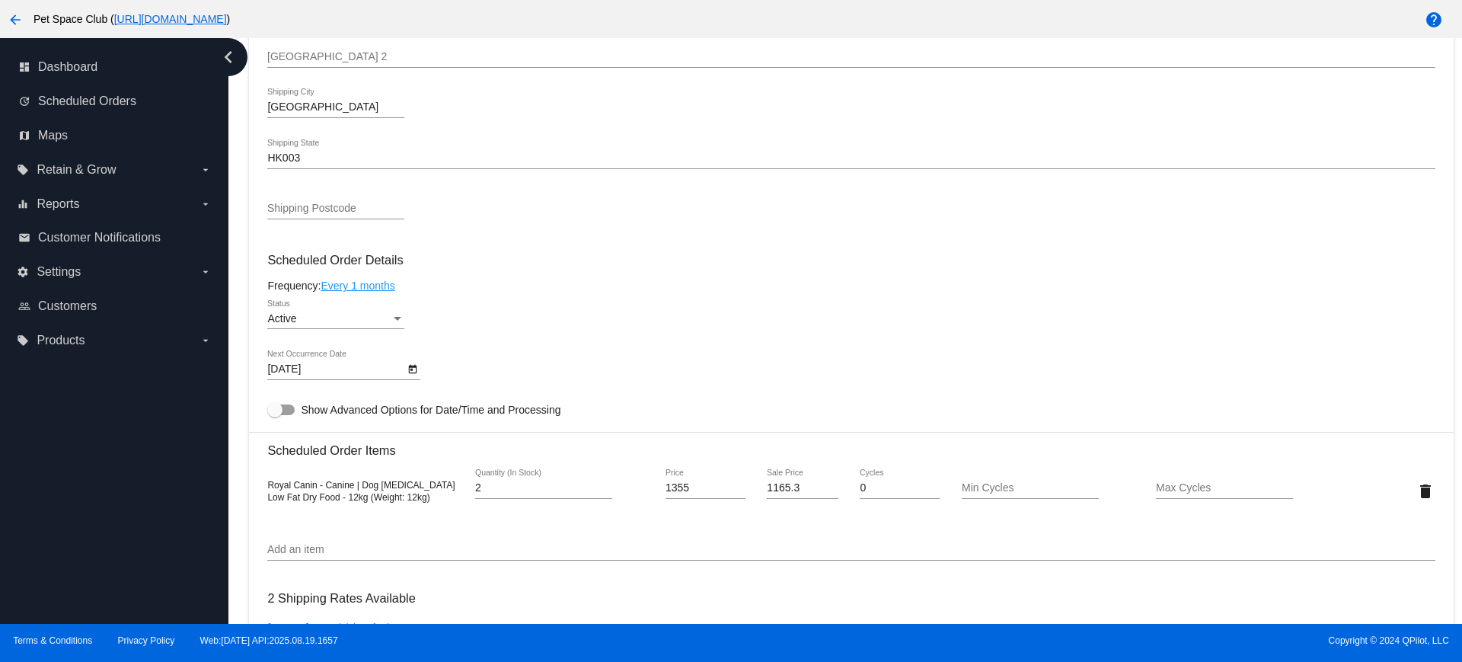
scroll to position [571, 0]
drag, startPoint x: 401, startPoint y: 493, endPoint x: 255, endPoint y: 480, distance: 146.8
copy span "Royal Canin - Canine | Dog Gastrointestinal Low Fat Dry Food - 12kg (Weight: 12…"
click at [469, 289] on div "Frequency: Every 1 months" at bounding box center [851, 283] width 1168 height 12
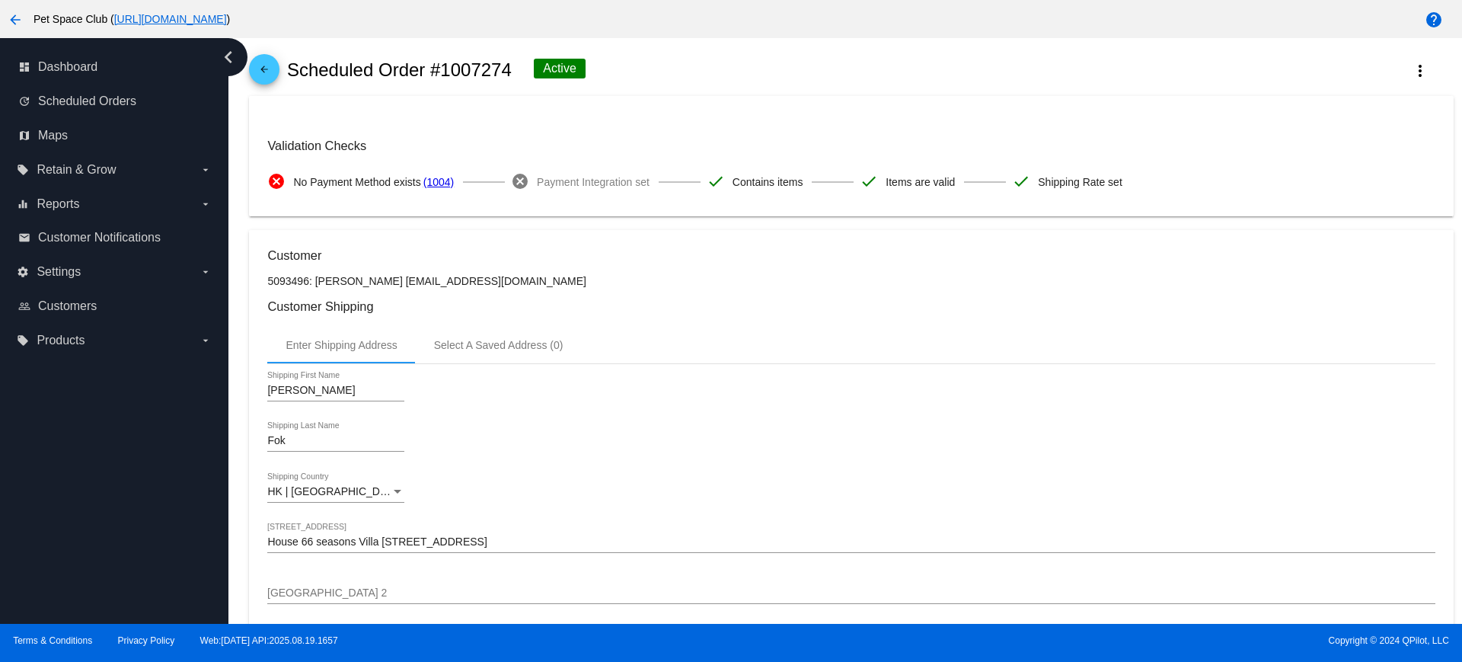
scroll to position [0, 0]
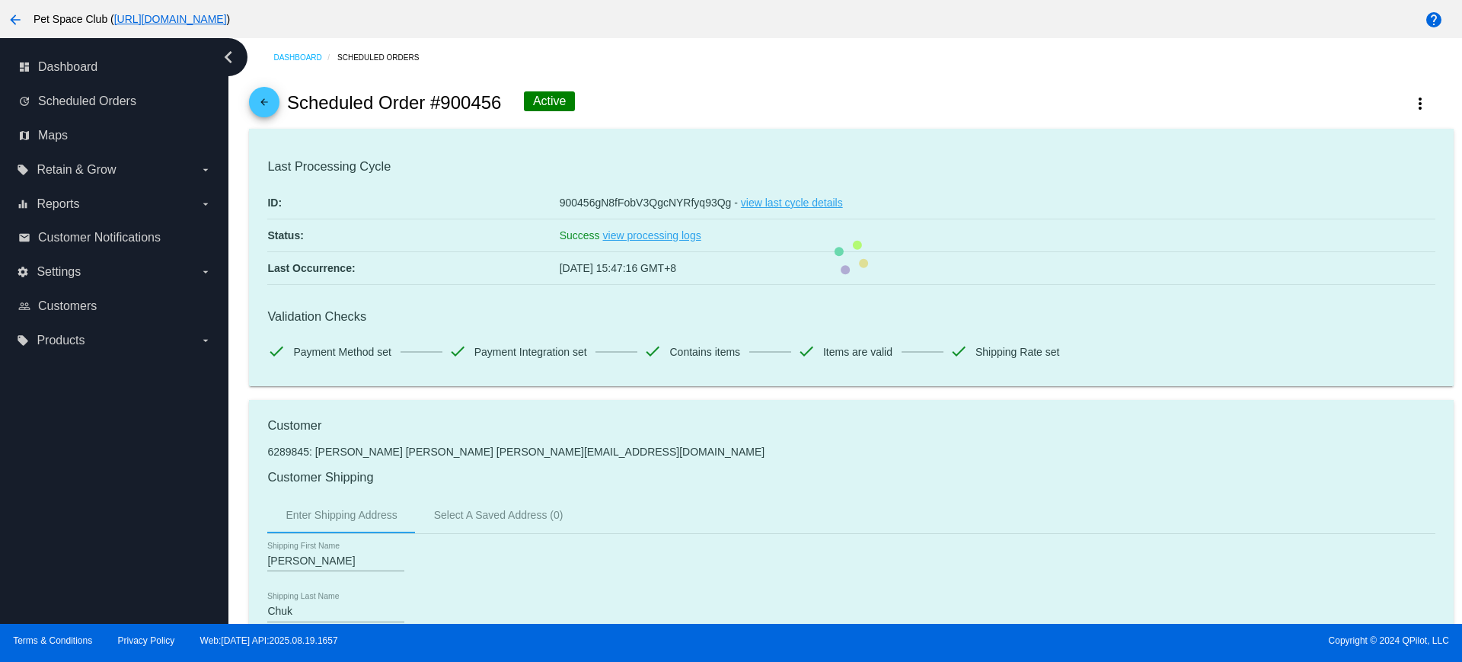
drag, startPoint x: 502, startPoint y: 110, endPoint x: 446, endPoint y: 109, distance: 56.4
click at [446, 109] on div "arrow_back Scheduled Order #900456 Active more_vert" at bounding box center [851, 103] width 1204 height 52
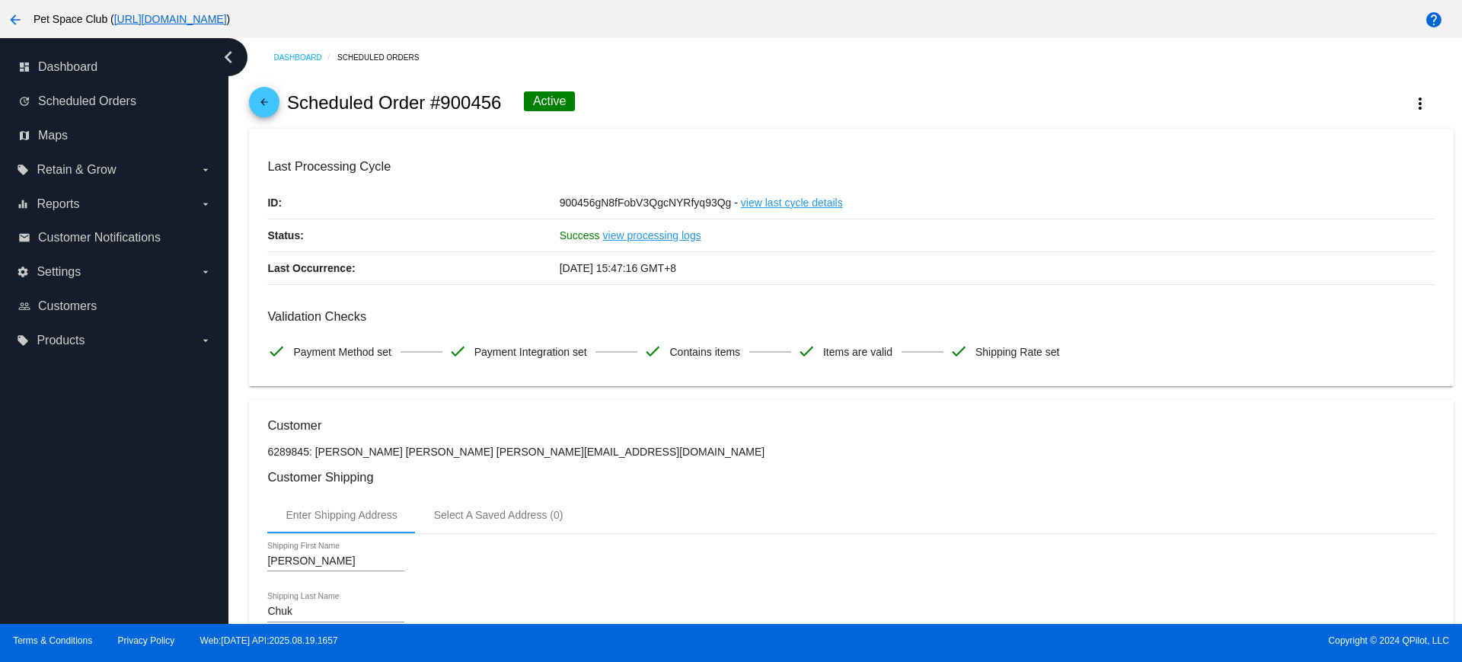
copy h2 "900456"
click at [650, 99] on div "arrow_back Scheduled Order #900456 Active more_vert" at bounding box center [851, 103] width 1204 height 52
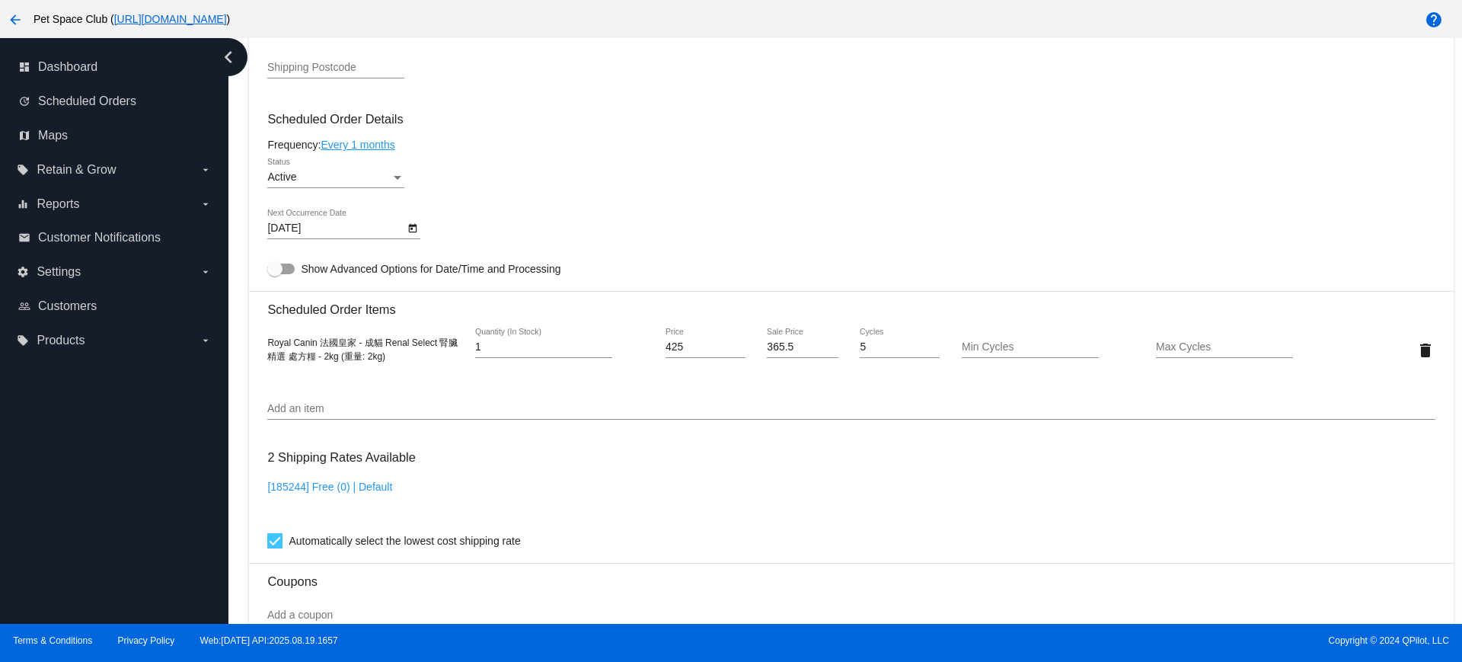
scroll to position [857, 0]
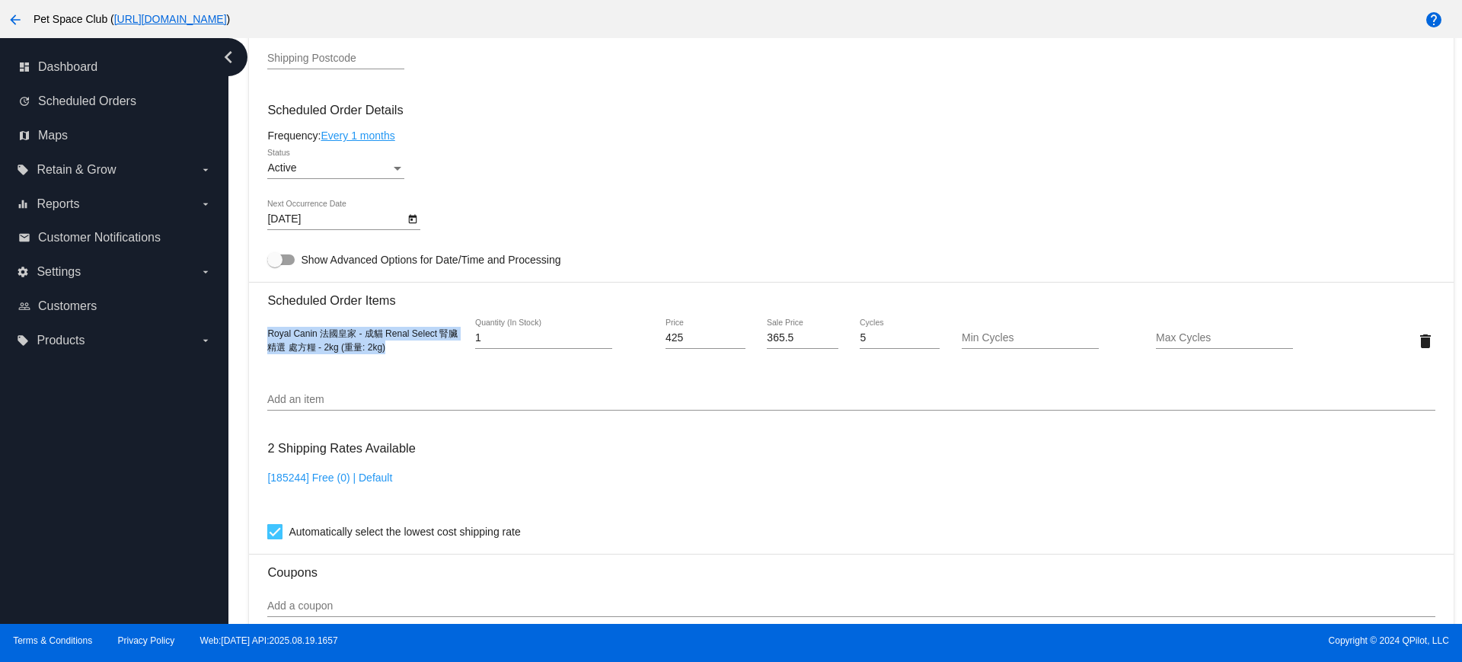
drag, startPoint x: 396, startPoint y: 349, endPoint x: 253, endPoint y: 336, distance: 143.8
click at [253, 336] on mat-card "Customer 6289845: King Hung Masayoshi Chuk xoyoshi@gmail.com Customer Shipping …" at bounding box center [851, 304] width 1204 height 1523
copy span "Royal Canin 法國皇家 - 成貓 Renal Select 腎臟精選 處方糧 - 2kg (重量: 2kg)"
click at [247, 308] on div "Dashboard Scheduled Orders arrow_back Scheduled Order #900456 Active more_vert …" at bounding box center [852, 123] width 1222 height 1885
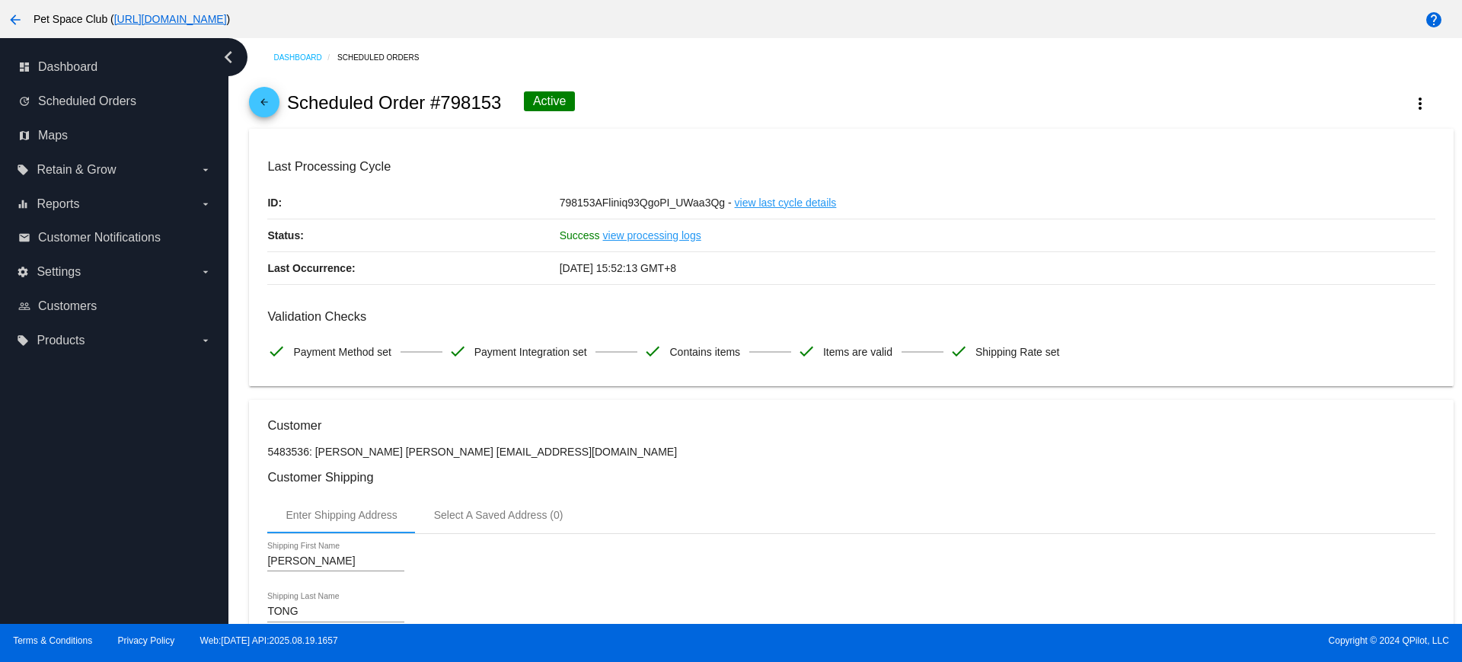
drag, startPoint x: 503, startPoint y: 101, endPoint x: 442, endPoint y: 107, distance: 62.1
click at [442, 107] on div "arrow_back Scheduled Order #798153 Active more_vert" at bounding box center [851, 103] width 1204 height 52
copy h2 "798153"
click at [604, 101] on div "arrow_back Scheduled Order #798153 Active more_vert" at bounding box center [851, 103] width 1204 height 52
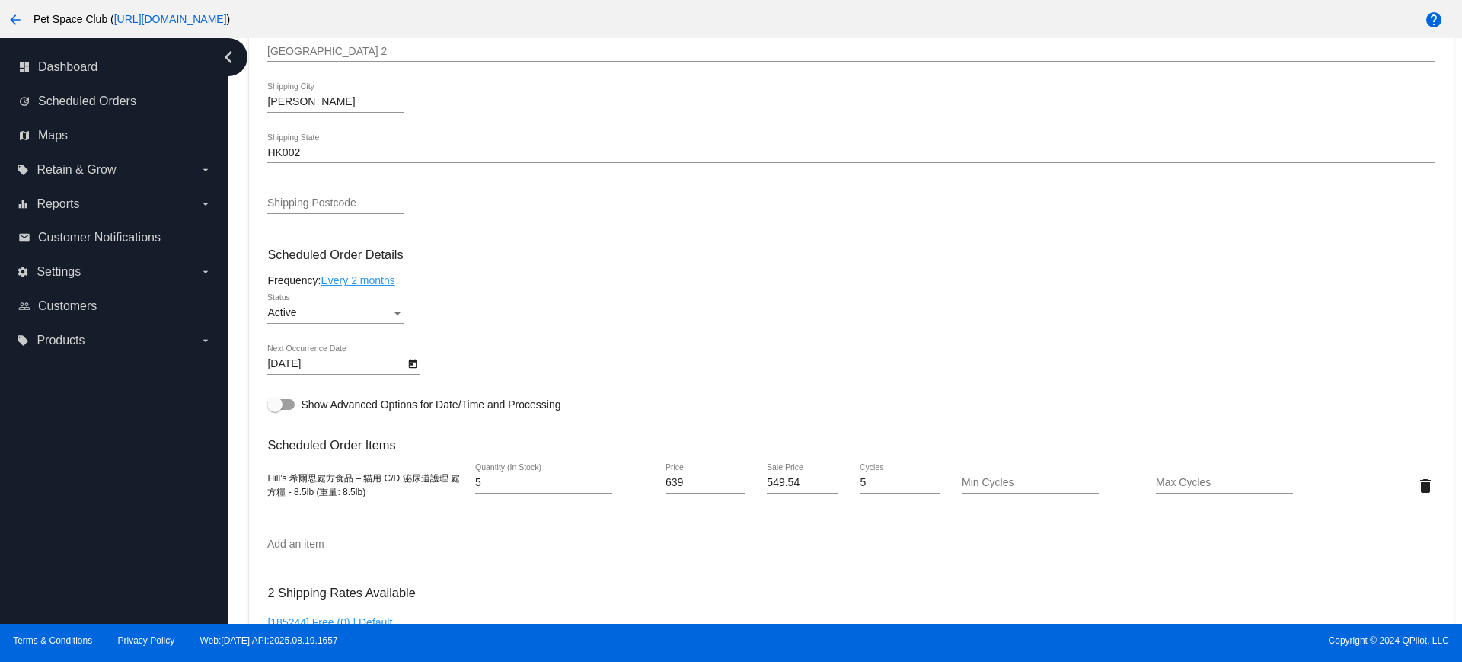
scroll to position [762, 0]
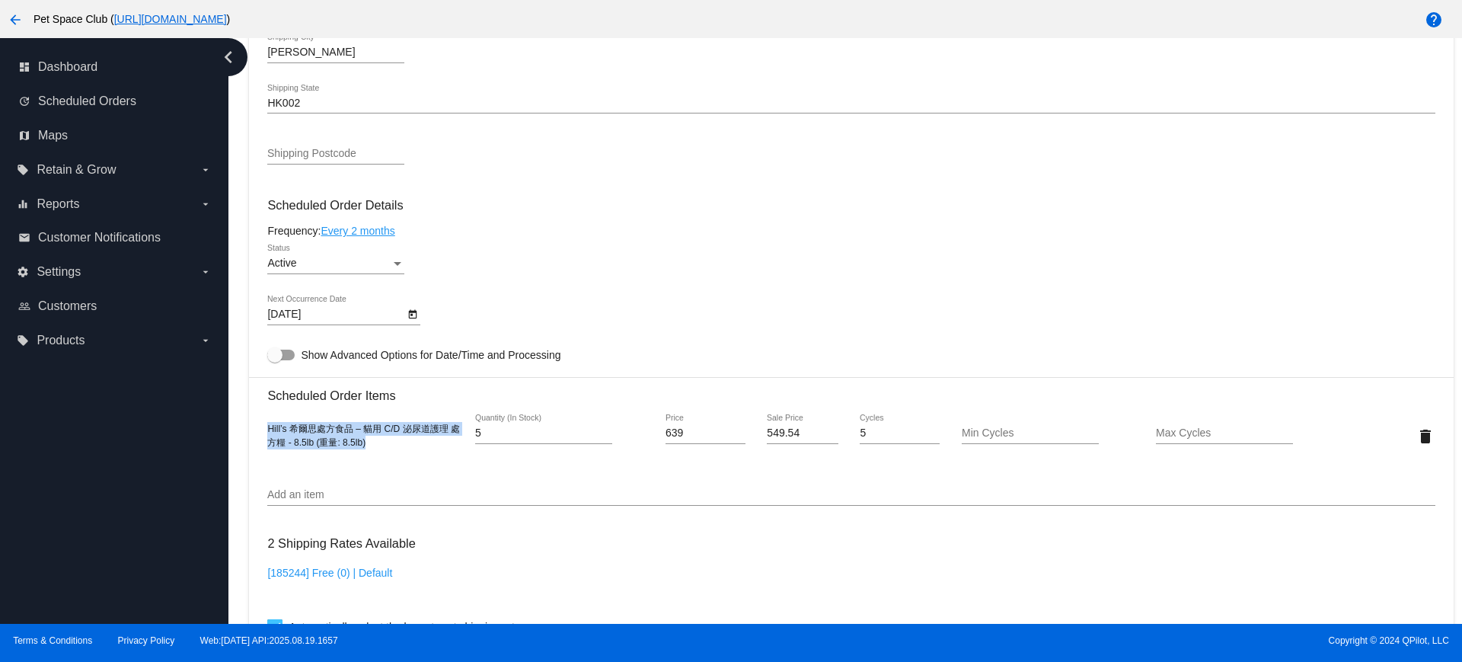
drag, startPoint x: 382, startPoint y: 443, endPoint x: 251, endPoint y: 427, distance: 132.0
click at [251, 427] on mat-card "Customer 5483536: [PERSON_NAME] [PERSON_NAME] [EMAIL_ADDRESS][DOMAIN_NAME] Cust…" at bounding box center [851, 399] width 1204 height 1523
copy span "Hill’s 希爾思處方食品 – 貓用 C/D 泌尿道護理 處方糧 - 8.5lb (重量: 8.5lb)"
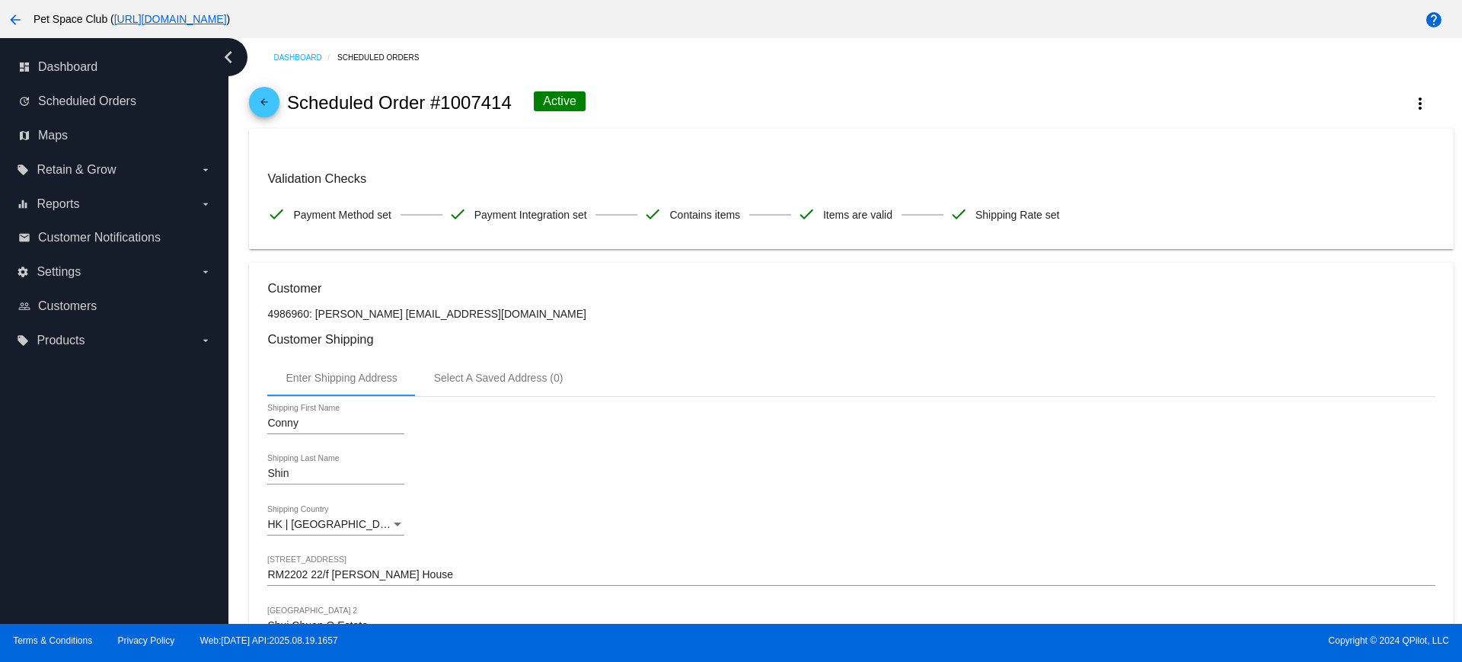
drag, startPoint x: 508, startPoint y: 101, endPoint x: 444, endPoint y: 107, distance: 64.3
click at [444, 107] on h2 "Scheduled Order #1007414" at bounding box center [399, 102] width 225 height 21
click at [638, 83] on div "arrow_back Scheduled Order #1007414 Active more_vert" at bounding box center [851, 103] width 1204 height 52
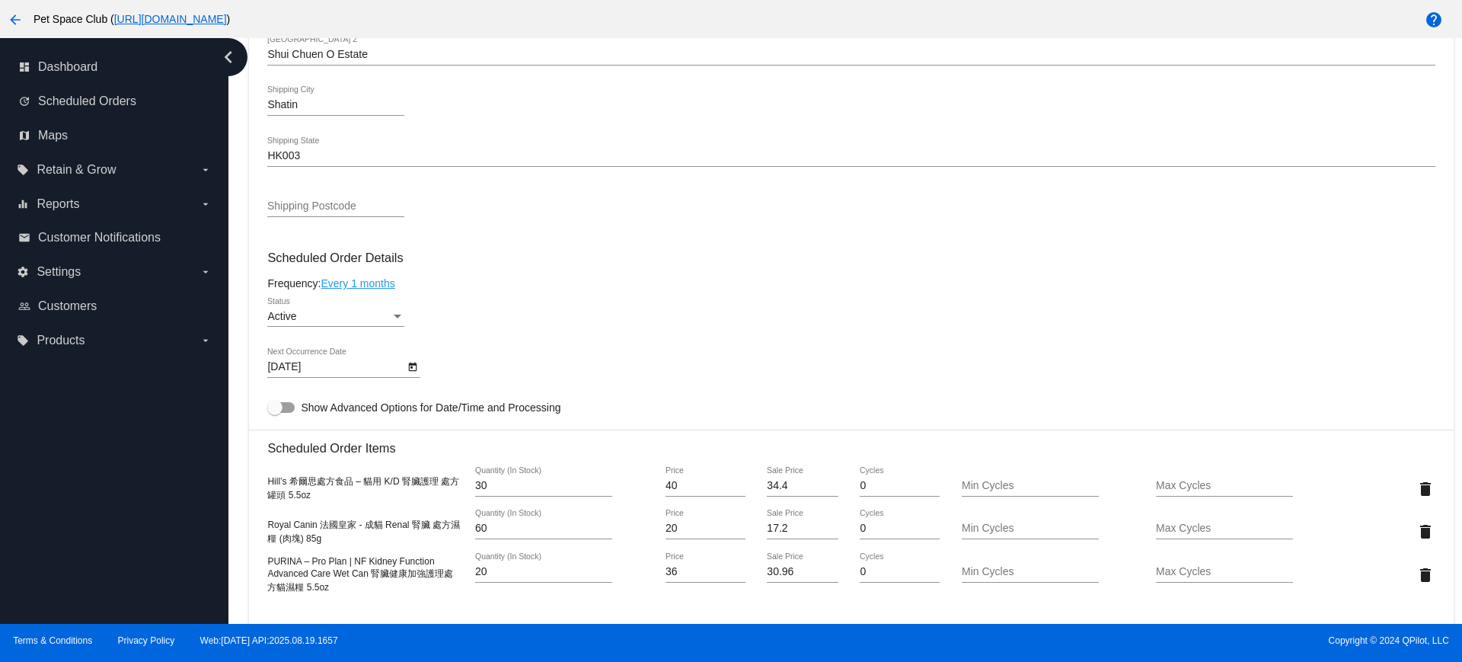
scroll to position [666, 0]
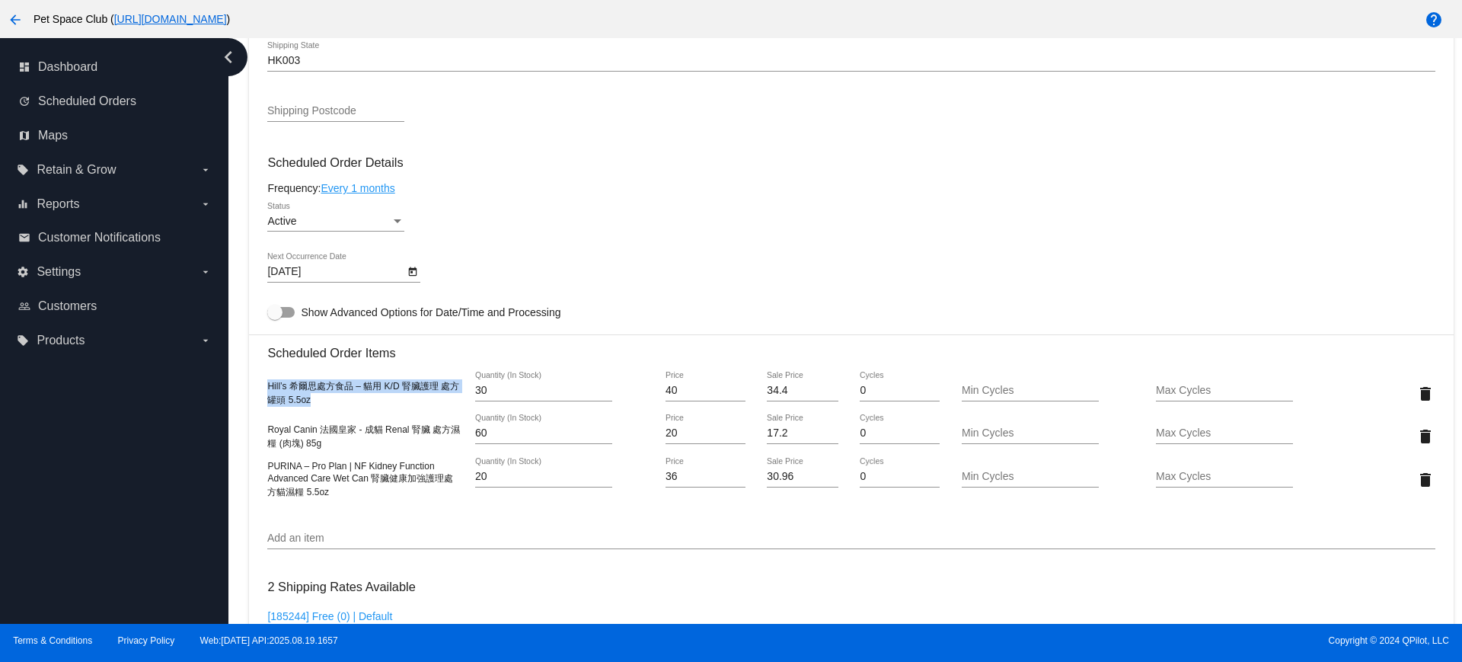
drag, startPoint x: 323, startPoint y: 405, endPoint x: 262, endPoint y: 385, distance: 64.3
click at [262, 385] on mat-card "Customer 4986960: [PERSON_NAME] [EMAIL_ADDRESS][DOMAIN_NAME] Customer Shipping …" at bounding box center [851, 400] width 1204 height 1609
copy span "Hill’s 希爾思處方食品 – 貓用 K/D 腎臟護理 處方罐頭 5.5oz"
drag, startPoint x: 336, startPoint y: 449, endPoint x: 263, endPoint y: 432, distance: 75.0
click at [263, 432] on mat-card "Customer 4986960: Conny Shin connyshin@yahoo.com.hk Customer Shipping Enter Shi…" at bounding box center [851, 400] width 1204 height 1609
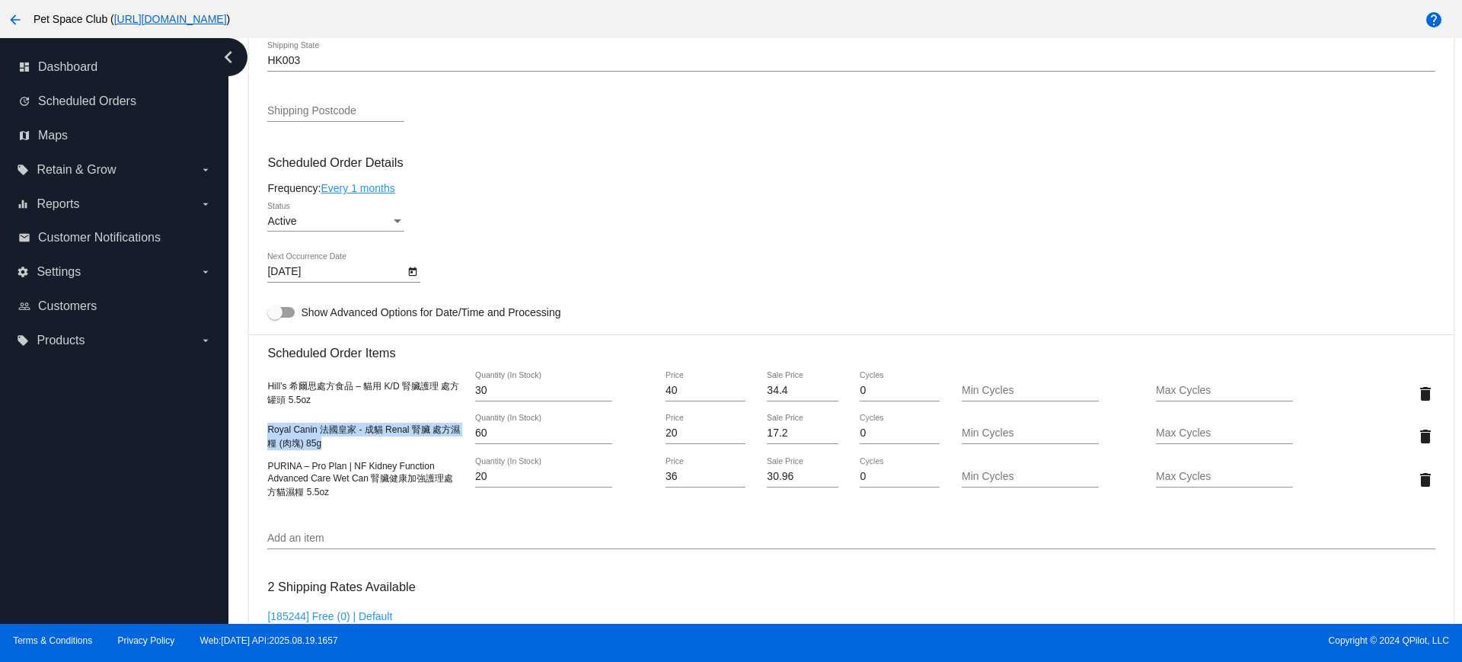
copy span "Royal Canin 法國皇家 - 成貓 Renal 腎臟 處方濕糧 (肉塊) 85g"
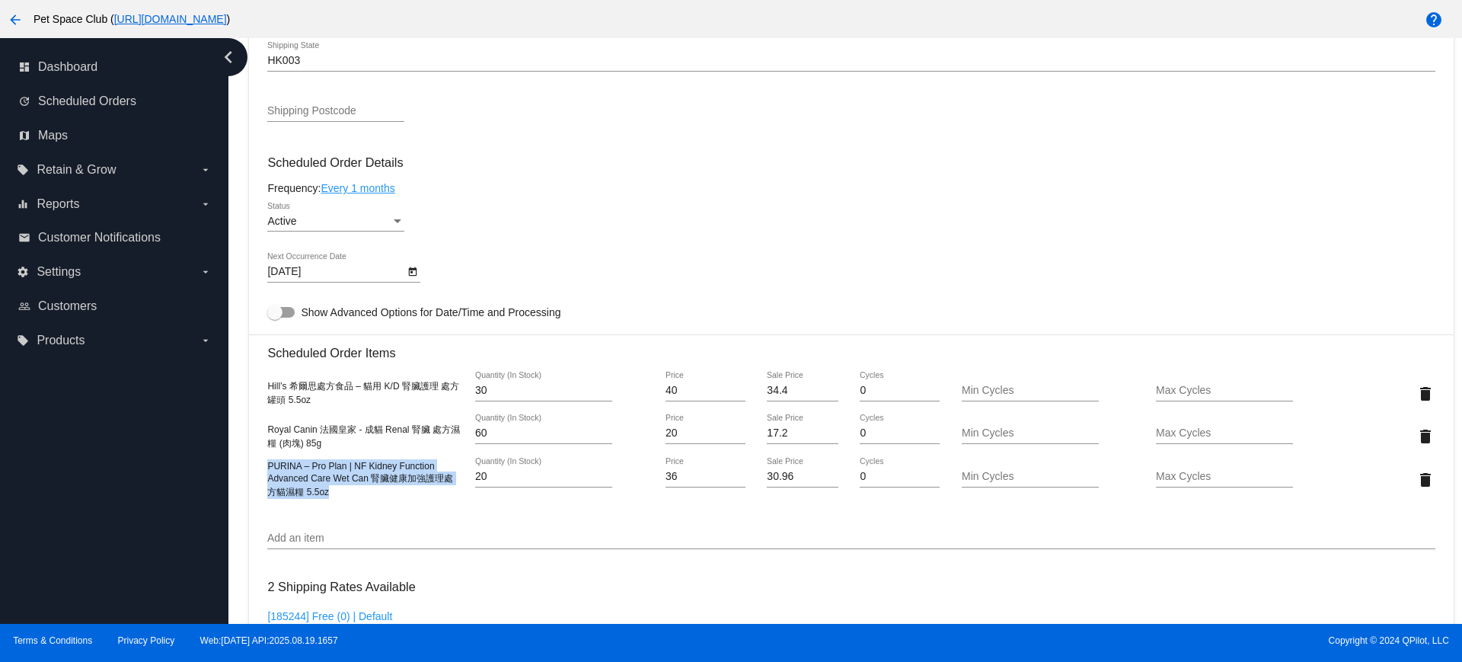
drag, startPoint x: 340, startPoint y: 494, endPoint x: 264, endPoint y: 468, distance: 80.4
click at [264, 468] on mat-card "Customer 4986960: Conny Shin connyshin@yahoo.com.hk Customer Shipping Enter Shi…" at bounding box center [851, 400] width 1204 height 1609
copy span "PURINA – Pro Plan | NF Kidney Function Advanced Care Wet Can 腎臟健康加強護理處方貓濕糧 5.5oz"
click at [244, 380] on div "Dashboard Scheduled Orders arrow_back Scheduled Order #1007414 Active more_vert…" at bounding box center [852, 288] width 1222 height 1833
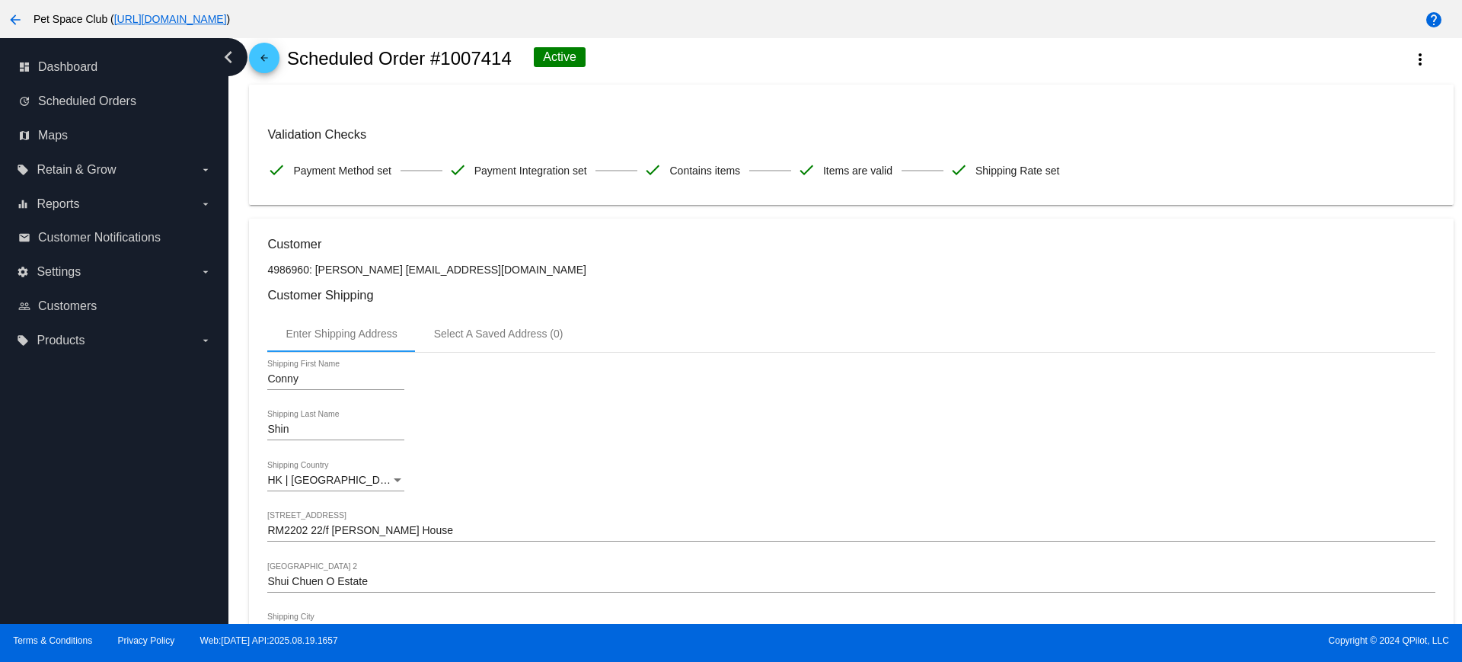
scroll to position [0, 0]
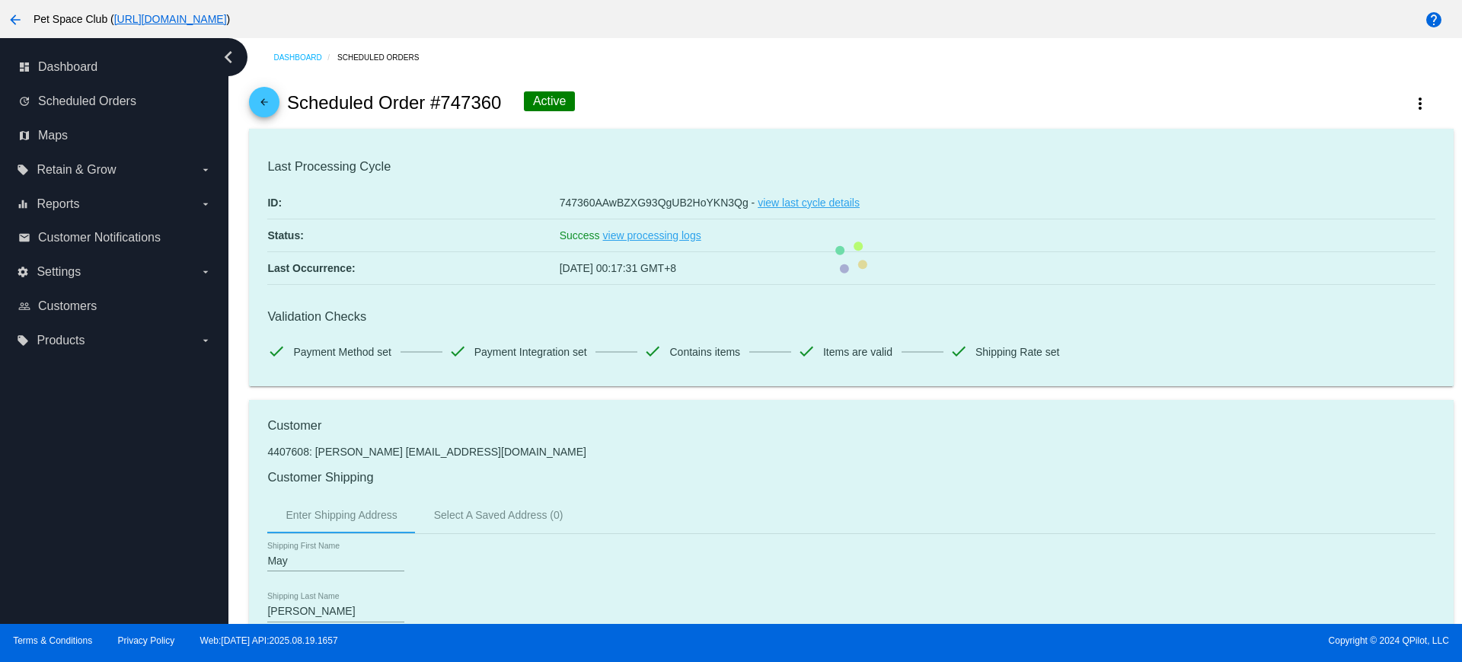
drag, startPoint x: 497, startPoint y: 103, endPoint x: 443, endPoint y: 104, distance: 53.3
click at [443, 104] on h2 "Scheduled Order #747360" at bounding box center [394, 102] width 215 height 21
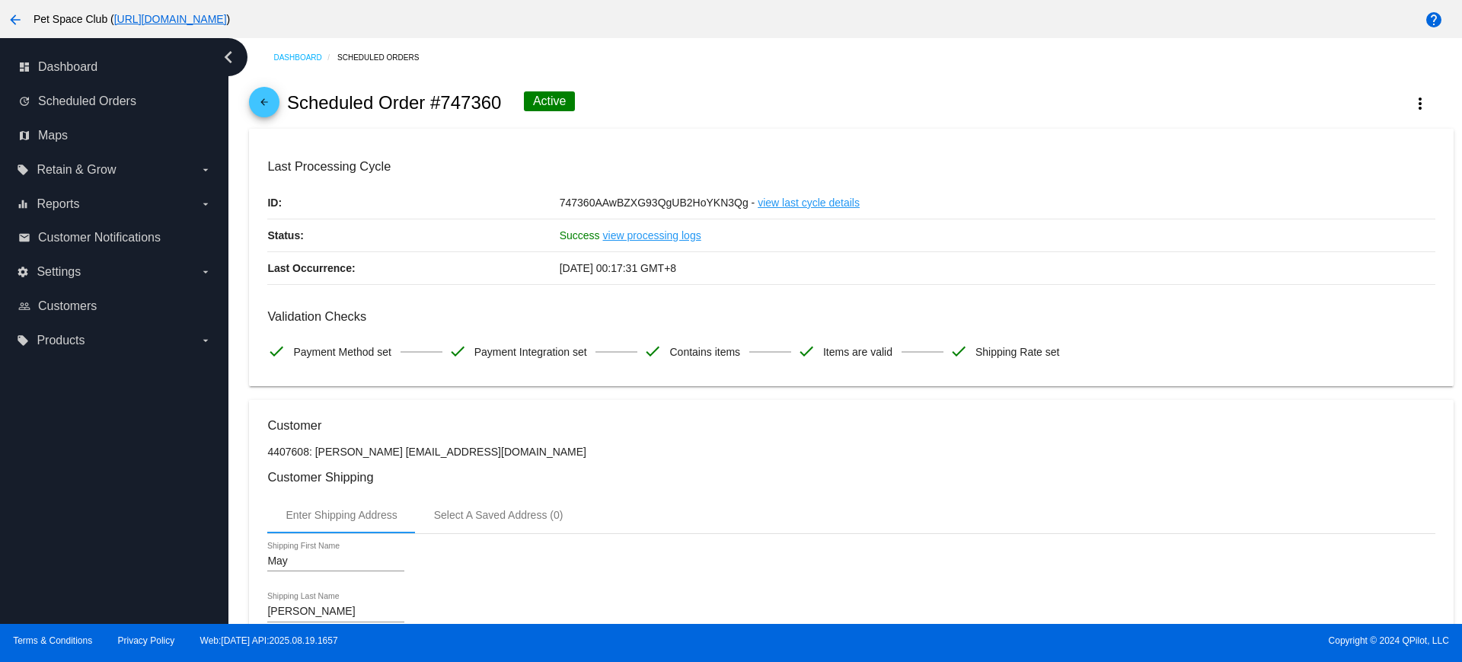
copy h2 "747360"
click at [645, 104] on div "arrow_back Scheduled Order #747360 Active more_vert" at bounding box center [851, 103] width 1204 height 52
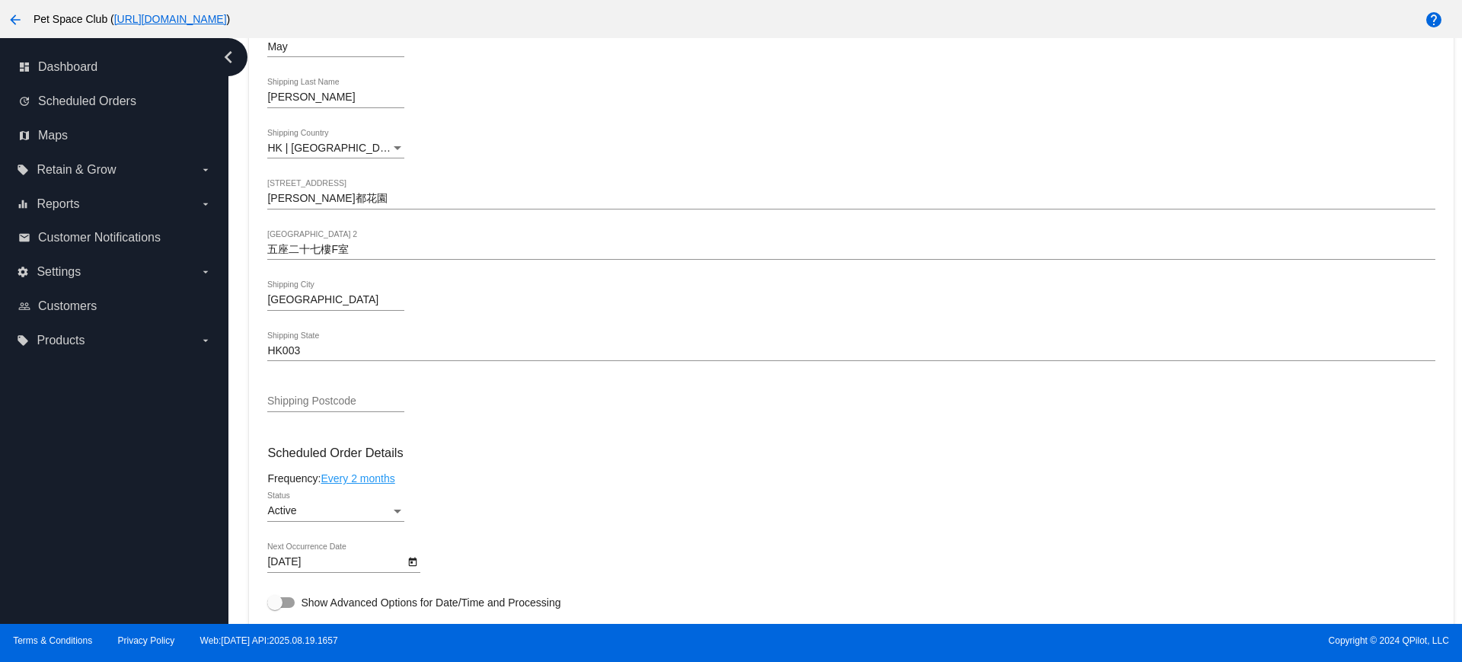
scroll to position [666, 0]
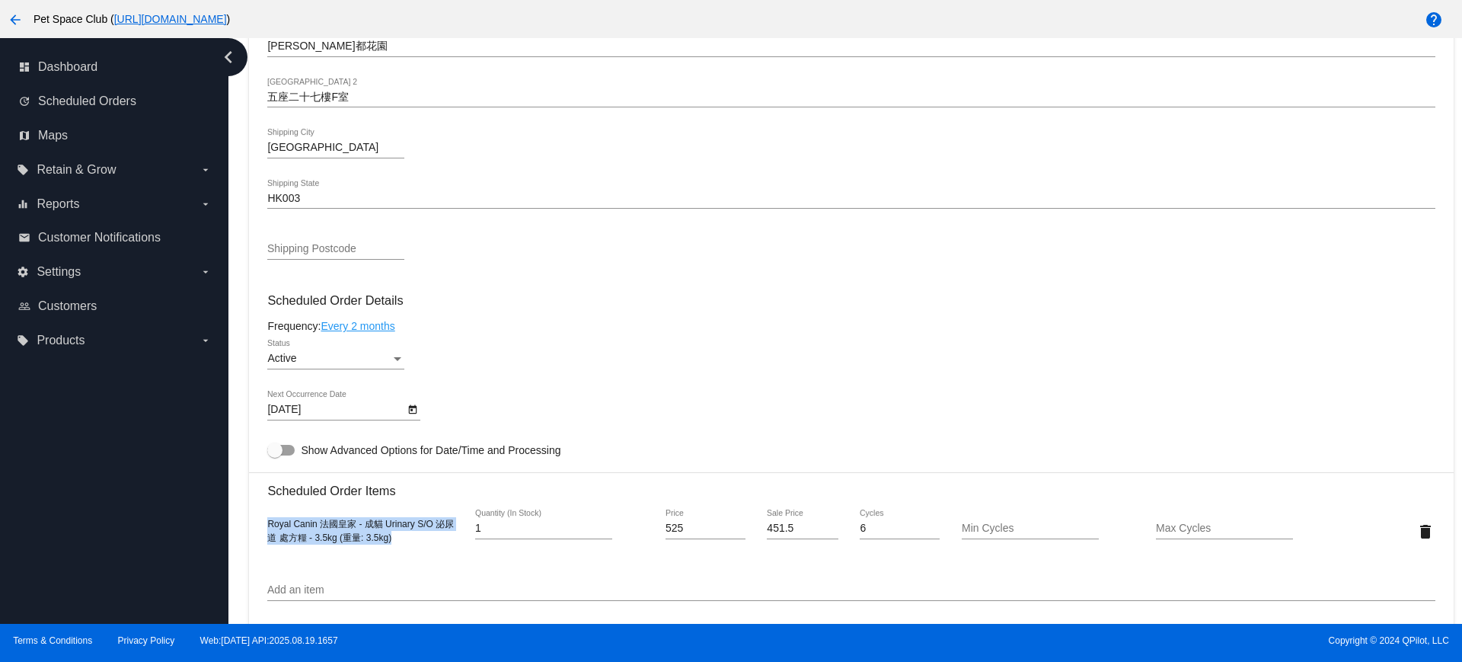
drag, startPoint x: 391, startPoint y: 541, endPoint x: 267, endPoint y: 525, distance: 125.2
click at [267, 525] on span "Royal Canin 法國皇家 - 成貓 Urinary S/O 泌尿道 處方糧 - 3.5kg (重量: 3.5kg)" at bounding box center [360, 531] width 187 height 24
copy span "Royal Canin 法國皇家 - 成貓 Urinary S/O 泌尿道 處方糧 - 3.5kg (重量: 3.5kg)"
click at [244, 219] on div "Dashboard Scheduled Orders arrow_back Scheduled Order #747360 Active more_vert …" at bounding box center [852, 314] width 1222 height 1885
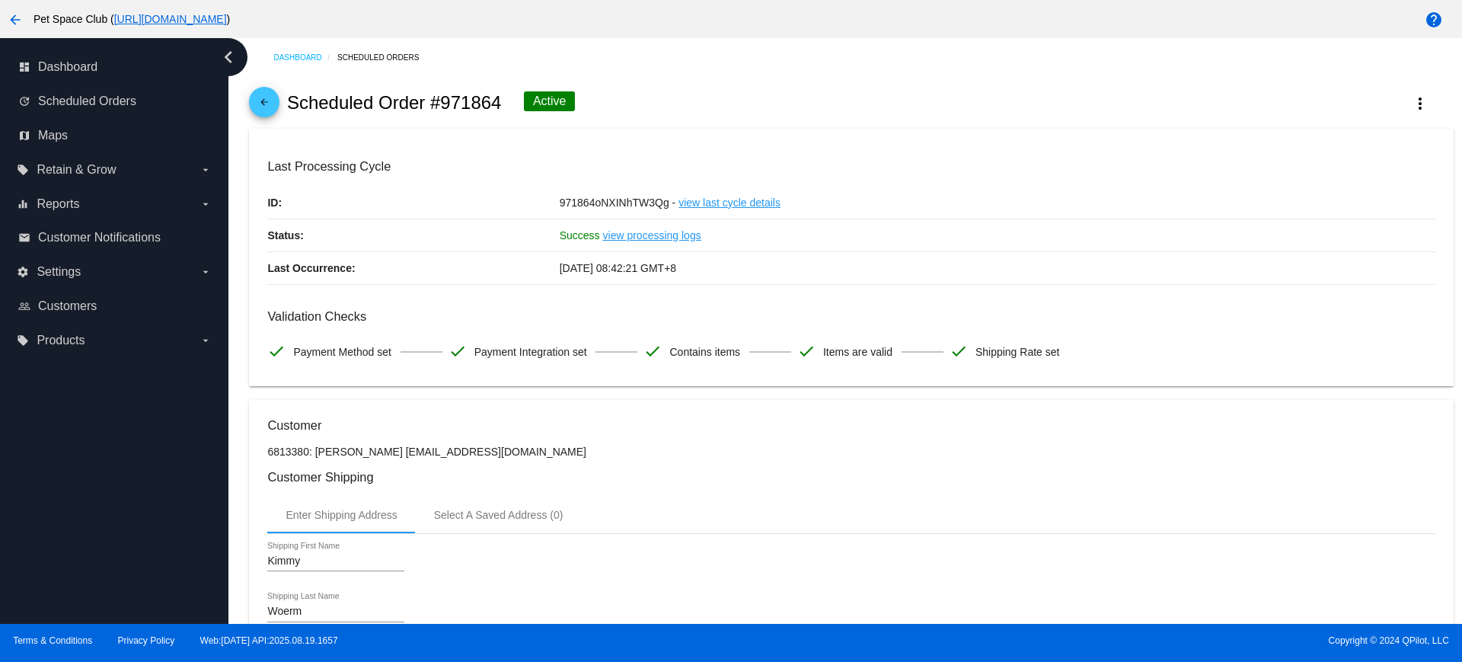
drag, startPoint x: 498, startPoint y: 104, endPoint x: 443, endPoint y: 106, distance: 54.9
click at [443, 106] on h2 "Scheduled Order #971864" at bounding box center [394, 102] width 215 height 21
copy h2 "971864"
click at [615, 102] on div "arrow_back Scheduled Order #971864 Active more_vert" at bounding box center [851, 103] width 1204 height 52
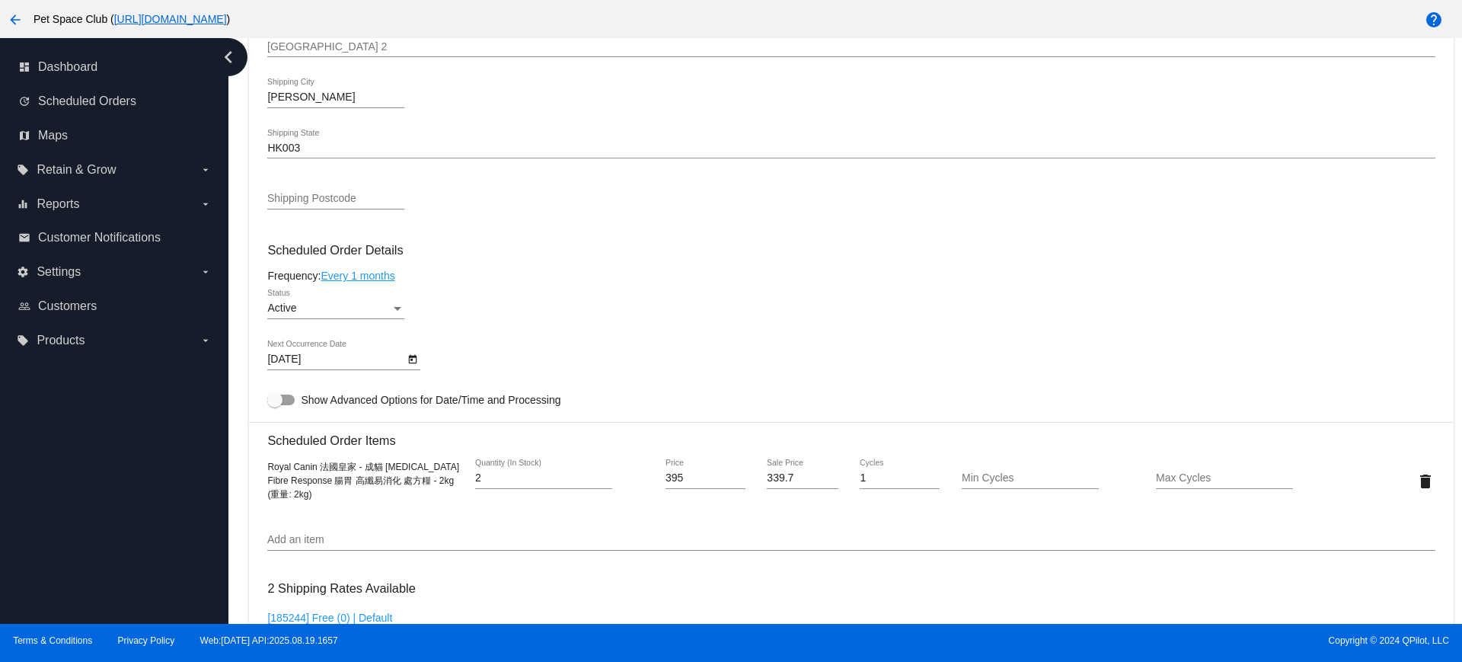
scroll to position [762, 0]
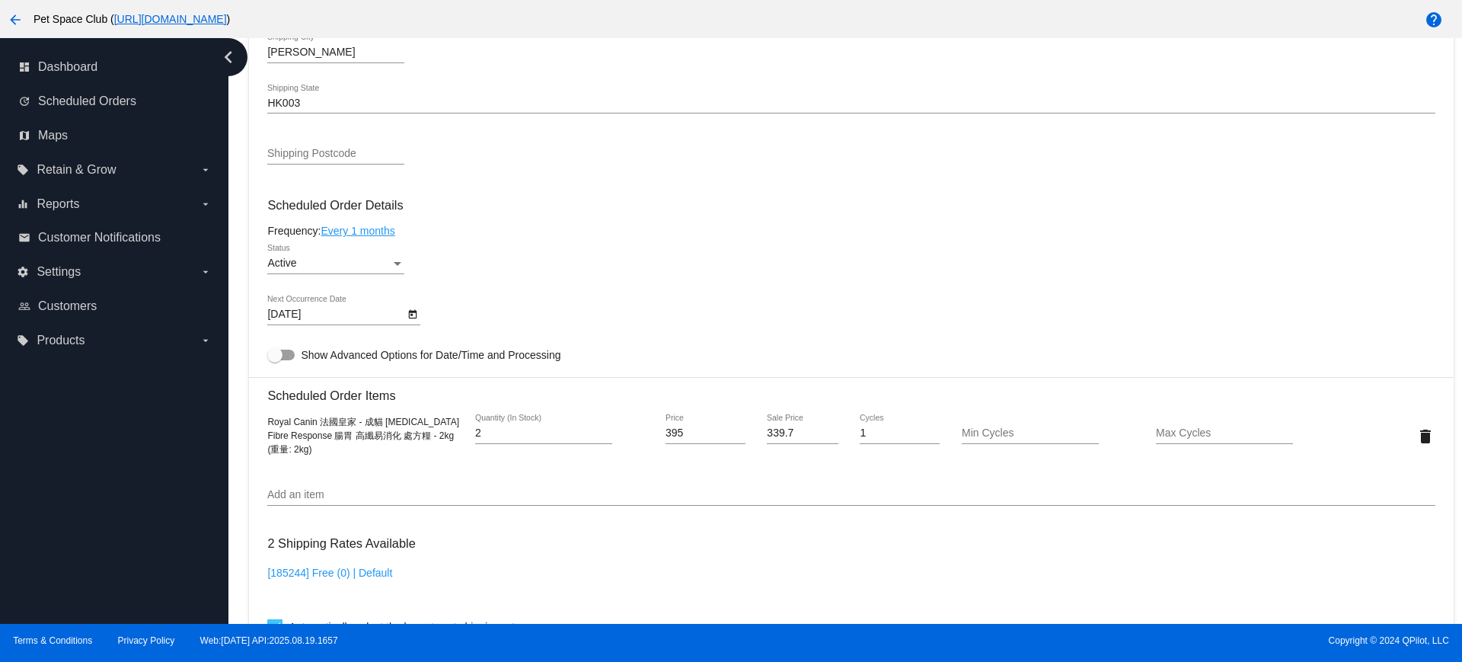
drag, startPoint x: 322, startPoint y: 452, endPoint x: 258, endPoint y: 421, distance: 71.2
click at [258, 421] on mat-card "Customer 6813380: Kimmy Woerm iamjoehk@yahoo.com.hk Customer Shipping Enter Shi…" at bounding box center [851, 399] width 1204 height 1523
copy span "Royal Canin 法國皇家 - 成貓 Gastrointestinal Fibre Response 腸胃 高纖易消化 處方糧 - 2kg (重量: 2…"
click at [233, 279] on div "Dashboard Scheduled Orders arrow_back Scheduled Order #971864 Active more_vert …" at bounding box center [845, 331] width 1234 height 586
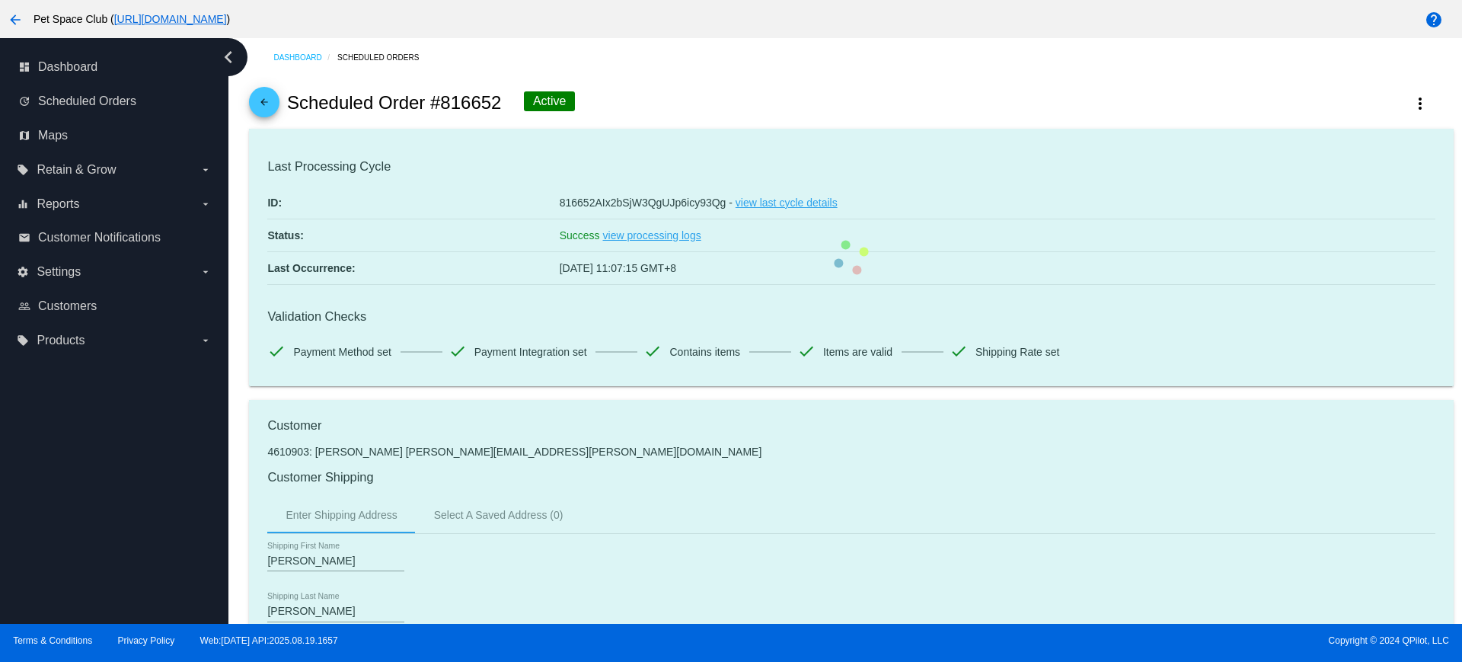
drag, startPoint x: 502, startPoint y: 104, endPoint x: 442, endPoint y: 105, distance: 60.2
click at [442, 105] on div "arrow_back Scheduled Order #816652 Active more_vert" at bounding box center [851, 103] width 1204 height 52
copy h2 "816652"
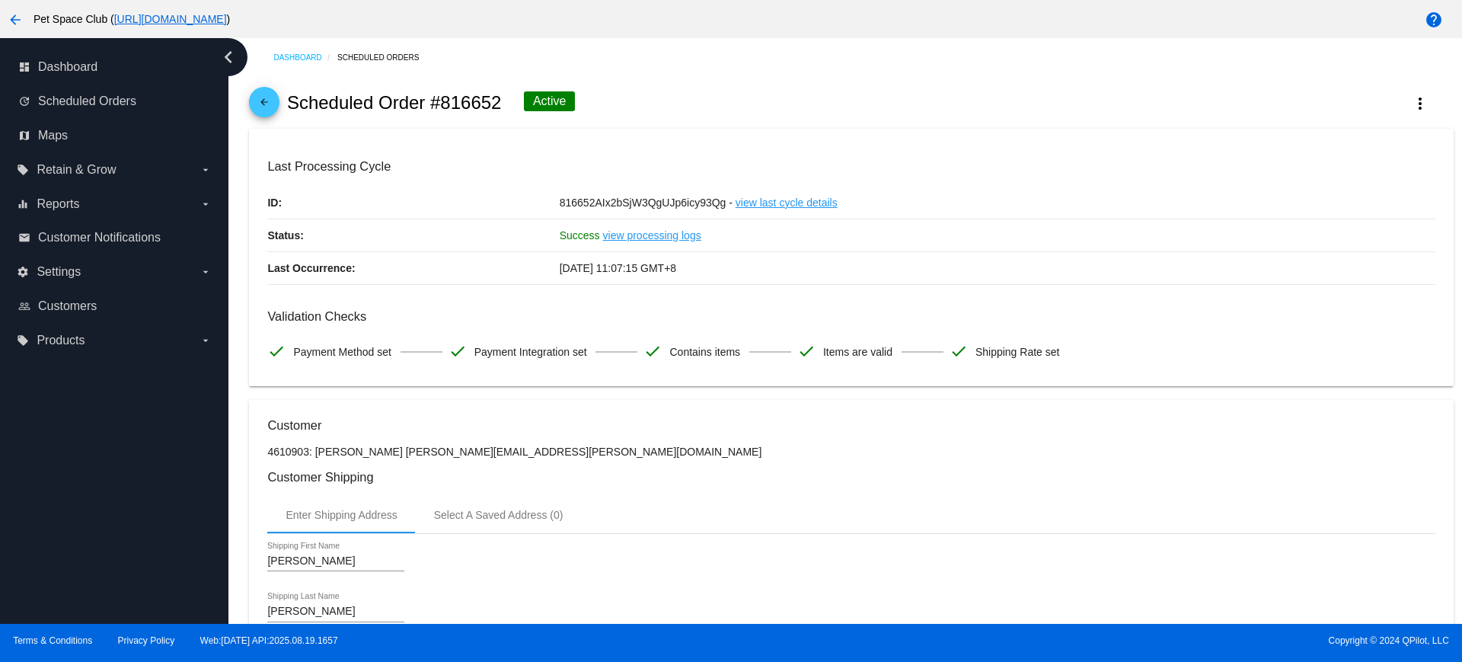
click at [654, 109] on div "arrow_back Scheduled Order #816652 Active more_vert" at bounding box center [851, 103] width 1204 height 52
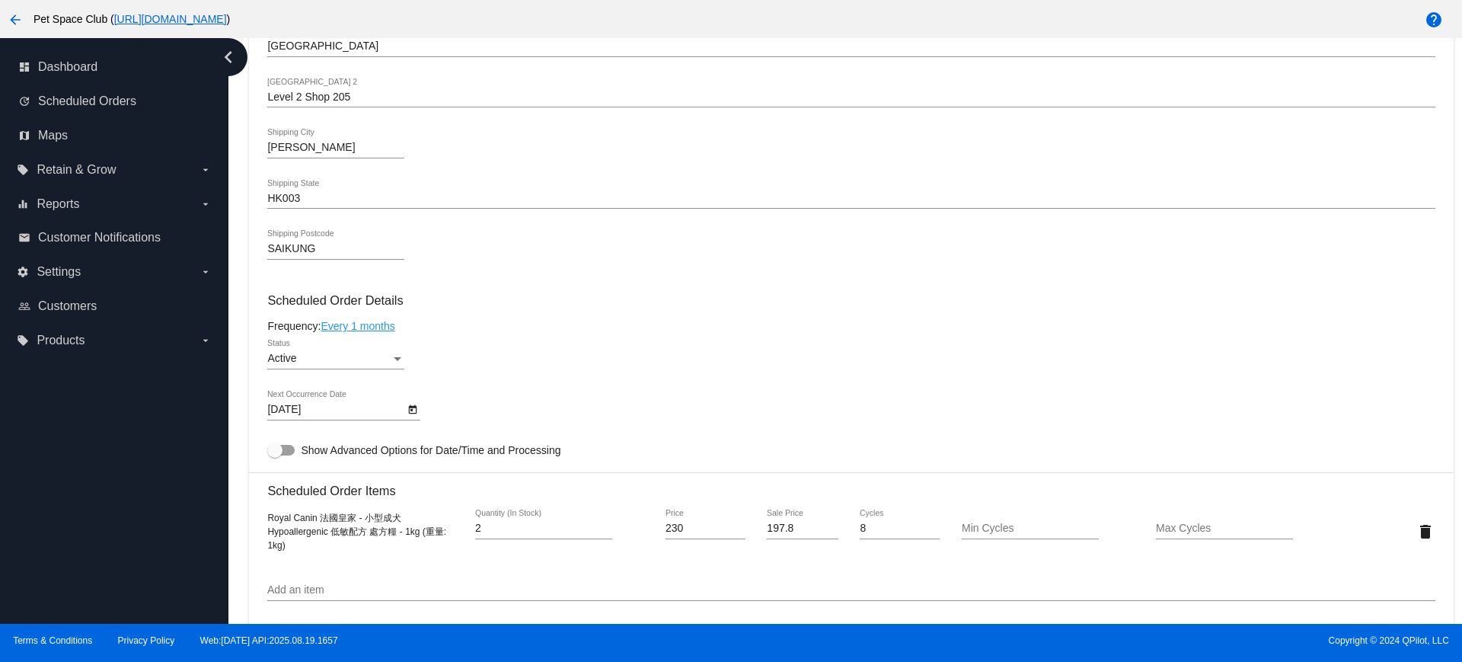
scroll to position [762, 0]
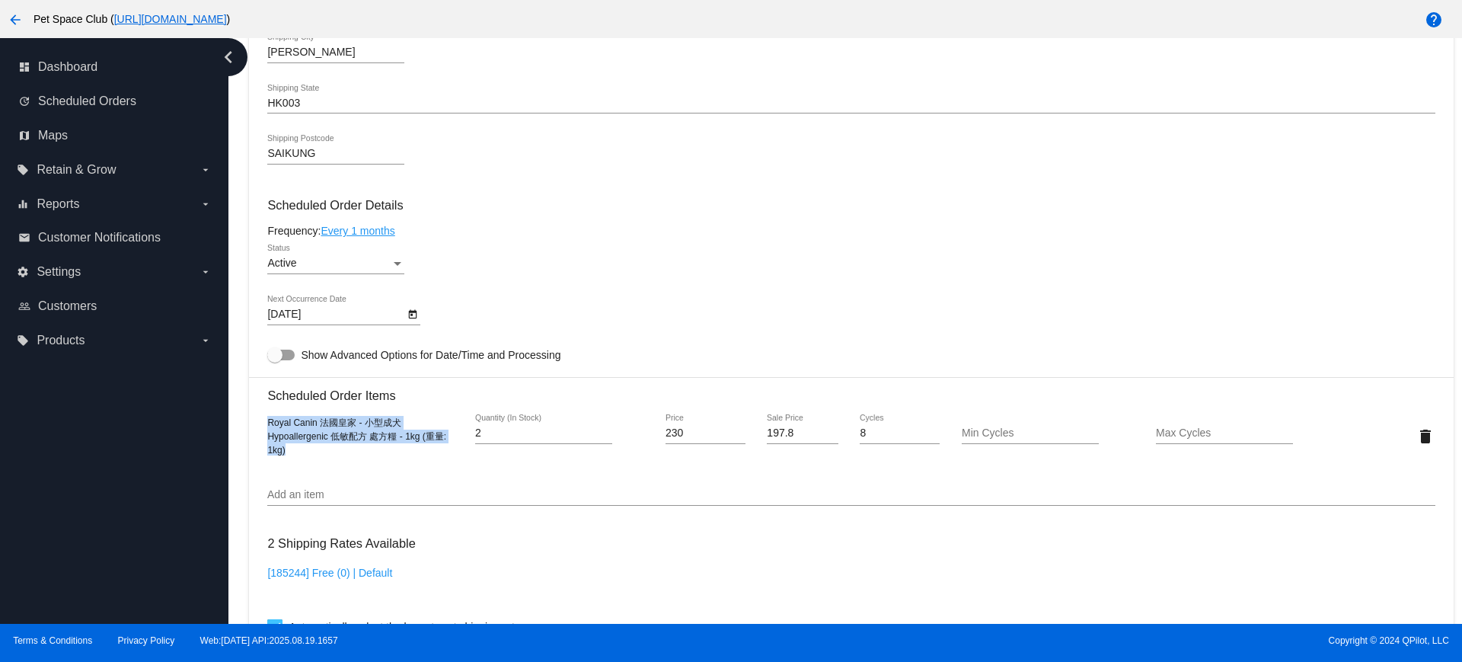
drag, startPoint x: 342, startPoint y: 452, endPoint x: 255, endPoint y: 421, distance: 92.3
click at [255, 421] on mat-card "Customer 4610903: [PERSON_NAME] [PERSON_NAME][EMAIL_ADDRESS][PERSON_NAME][DOMAI…" at bounding box center [851, 399] width 1204 height 1523
copy span "Royal Canin 法國皇家 - 小型成犬 Hypoallergenic 低敏配方 處方糧 - 1kg (重量: 1kg)"
click at [241, 227] on div "Dashboard Scheduled Orders arrow_back Scheduled Order #816652 Active more_vert …" at bounding box center [852, 218] width 1222 height 1885
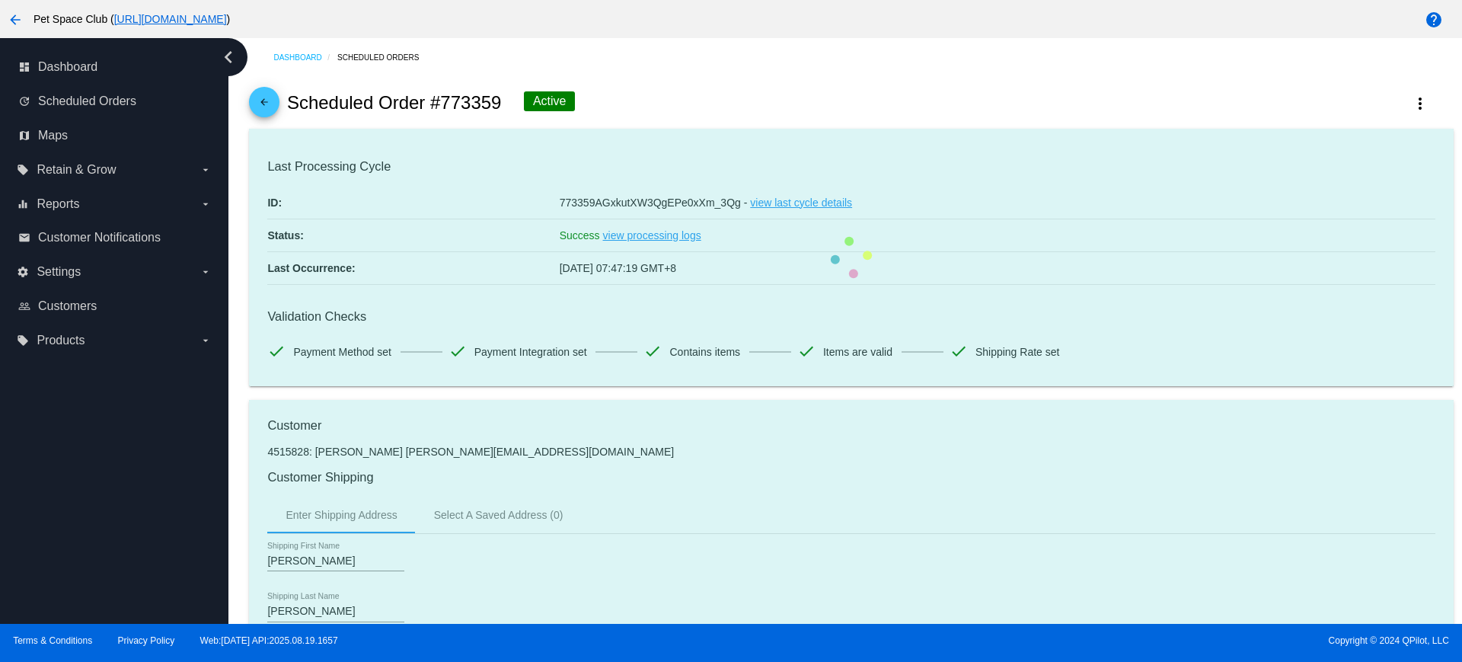
drag, startPoint x: 502, startPoint y: 104, endPoint x: 442, endPoint y: 105, distance: 60.2
click at [442, 105] on div "arrow_back Scheduled Order #773359 Active more_vert" at bounding box center [851, 103] width 1204 height 52
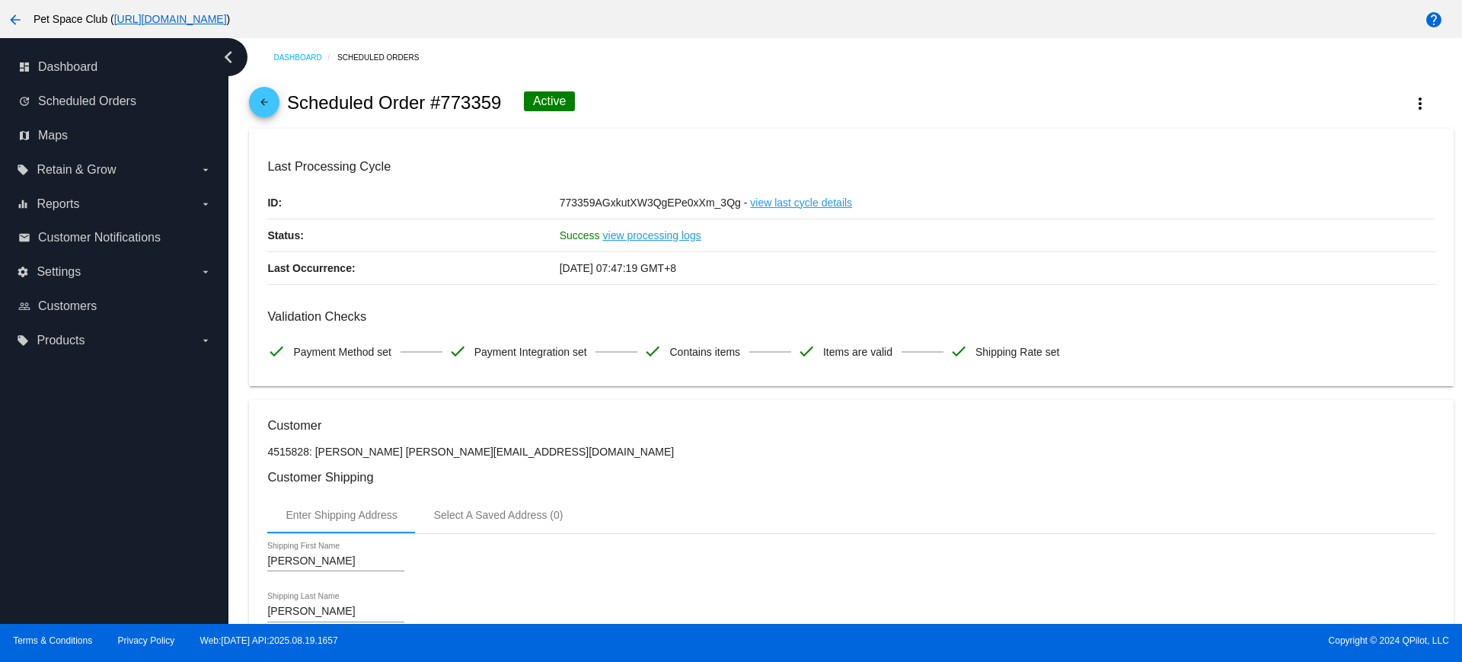
copy h2 "773359"
click at [641, 91] on div "arrow_back Scheduled Order #773359 Active more_vert" at bounding box center [851, 103] width 1204 height 52
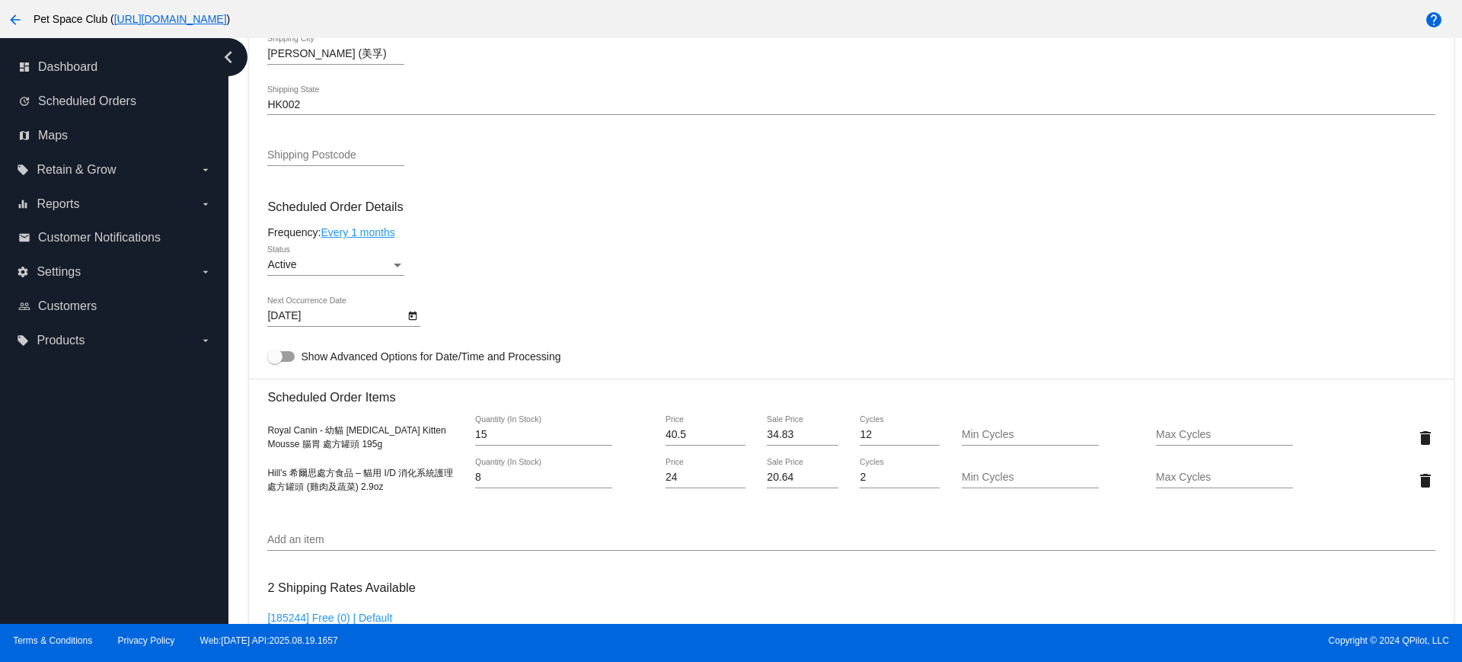
scroll to position [762, 0]
drag, startPoint x: 395, startPoint y: 449, endPoint x: 262, endPoint y: 429, distance: 134.1
click at [262, 429] on mat-card "Customer 4515828: [PERSON_NAME] [PERSON_NAME][EMAIL_ADDRESS][DOMAIN_NAME] Custo…" at bounding box center [851, 421] width 1204 height 1566
copy span "Royal Canin - 幼貓 [MEDICAL_DATA] Kitten Mousse 腸胃 處方罐頭 195g"
drag, startPoint x: 391, startPoint y: 492, endPoint x: 252, endPoint y: 473, distance: 140.7
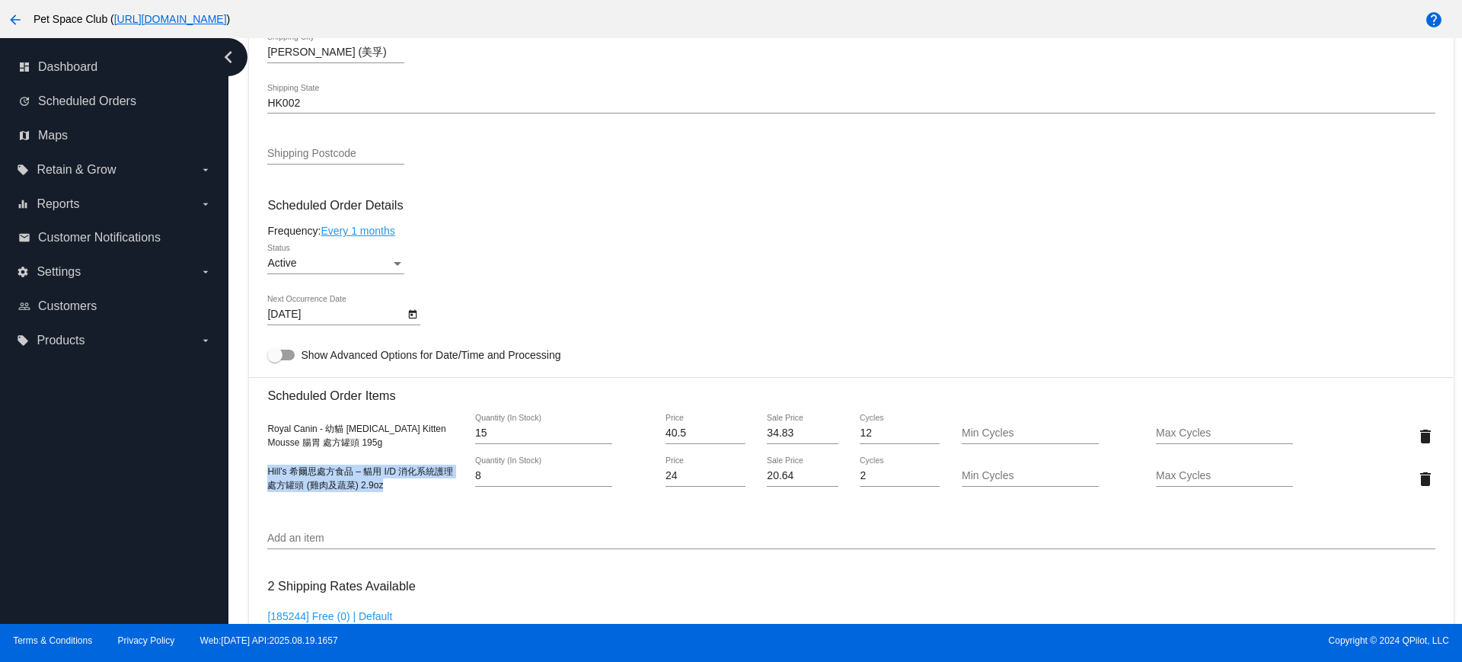
click at [252, 473] on mat-card "Customer 4515828: [PERSON_NAME] [PERSON_NAME][EMAIL_ADDRESS][DOMAIN_NAME] Custo…" at bounding box center [851, 421] width 1204 height 1566
copy span "Hill’s 希爾思處方食品 – 貓用 I/D 消化系統護理 處方罐頭 (雞肉及蔬菜) 2.9oz"
